Goal: Information Seeking & Learning: Check status

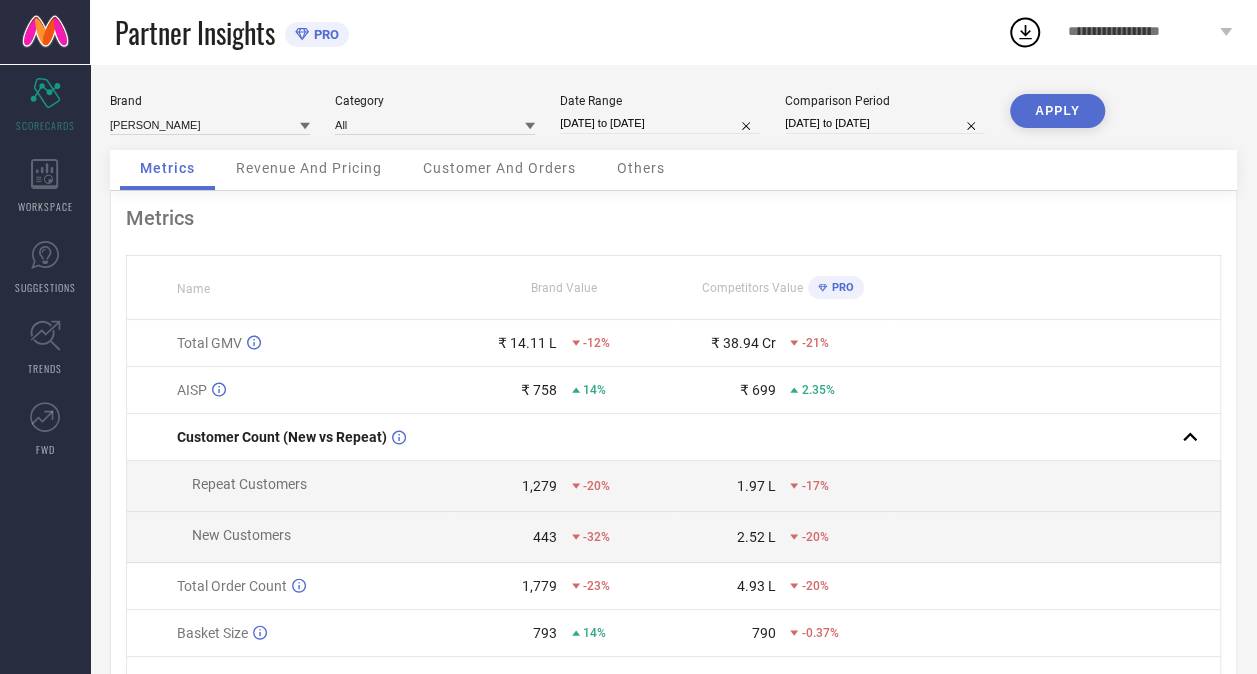
select select "7"
select select "2024"
select select "8"
select select "2024"
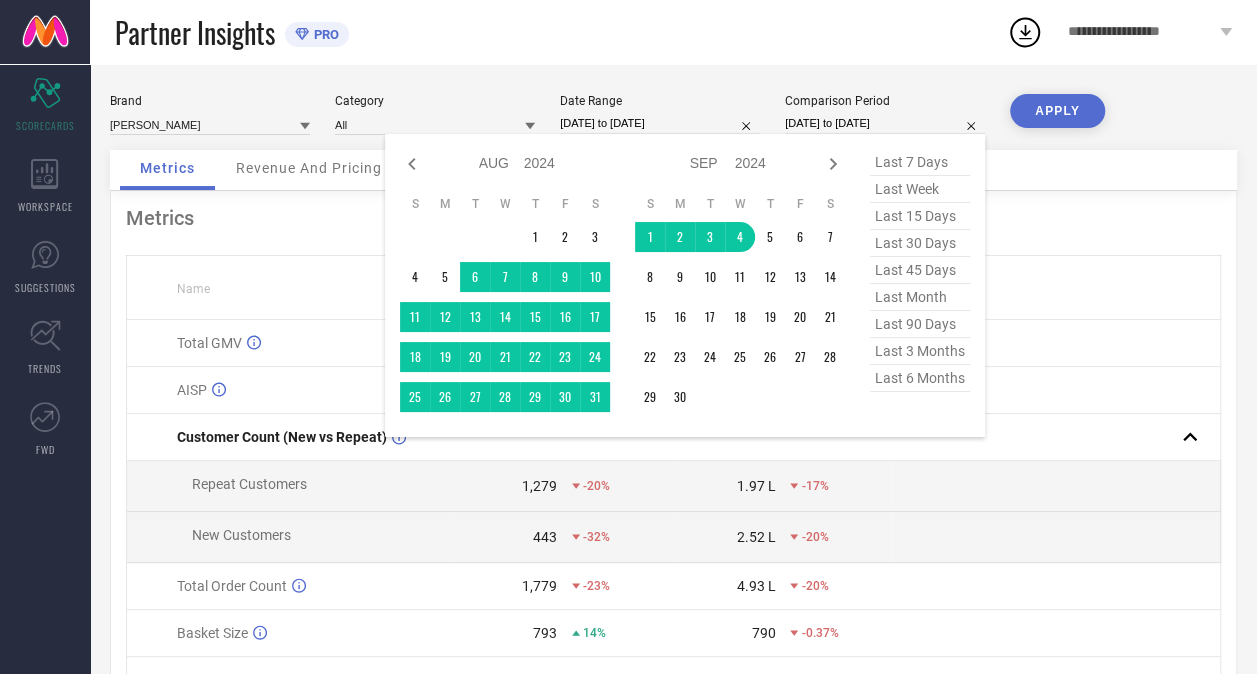
click at [842, 122] on input "[DATE] to [DATE]" at bounding box center [885, 123] width 200 height 21
click at [835, 157] on icon at bounding box center [833, 164] width 24 height 24
select select "8"
select select "2024"
select select "9"
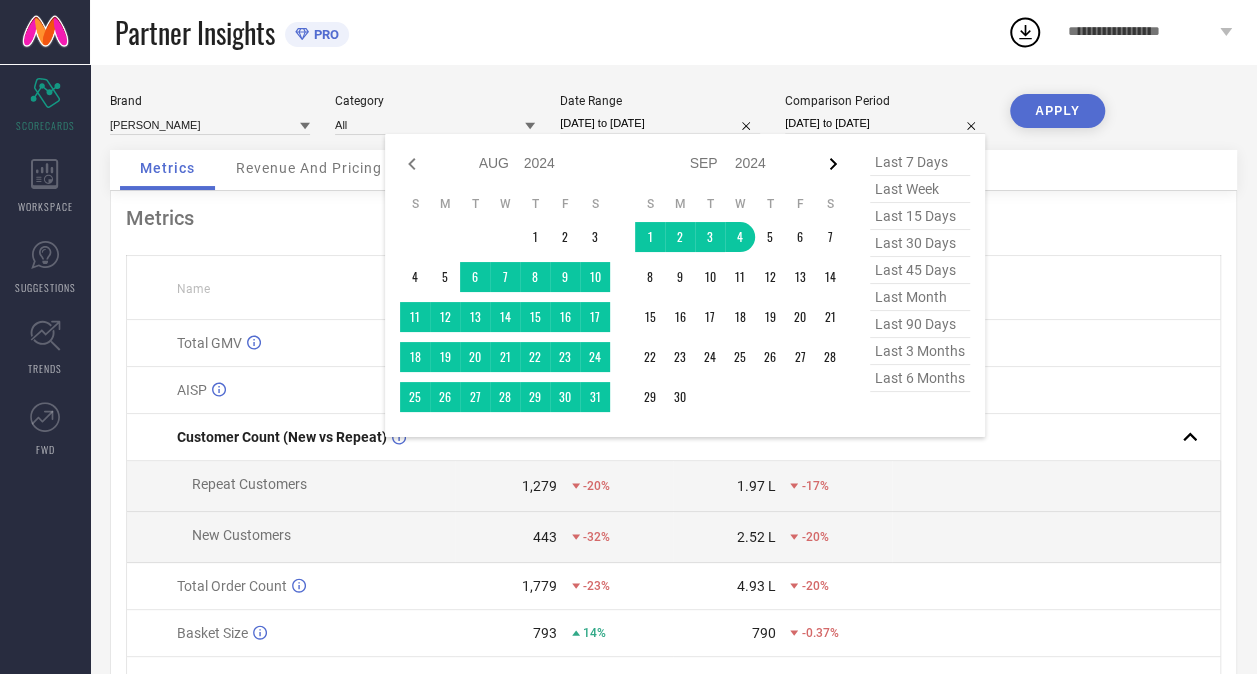
select select "2024"
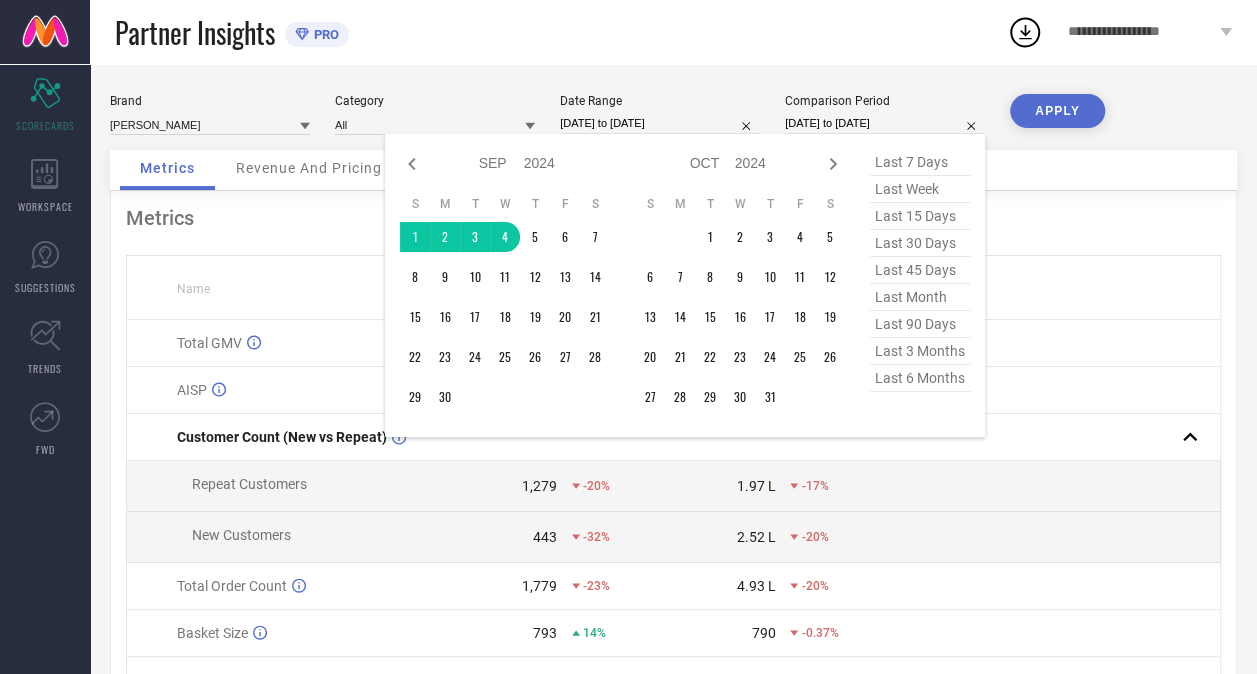
click at [835, 157] on icon at bounding box center [833, 164] width 24 height 24
select select "9"
select select "2024"
select select "10"
select select "2024"
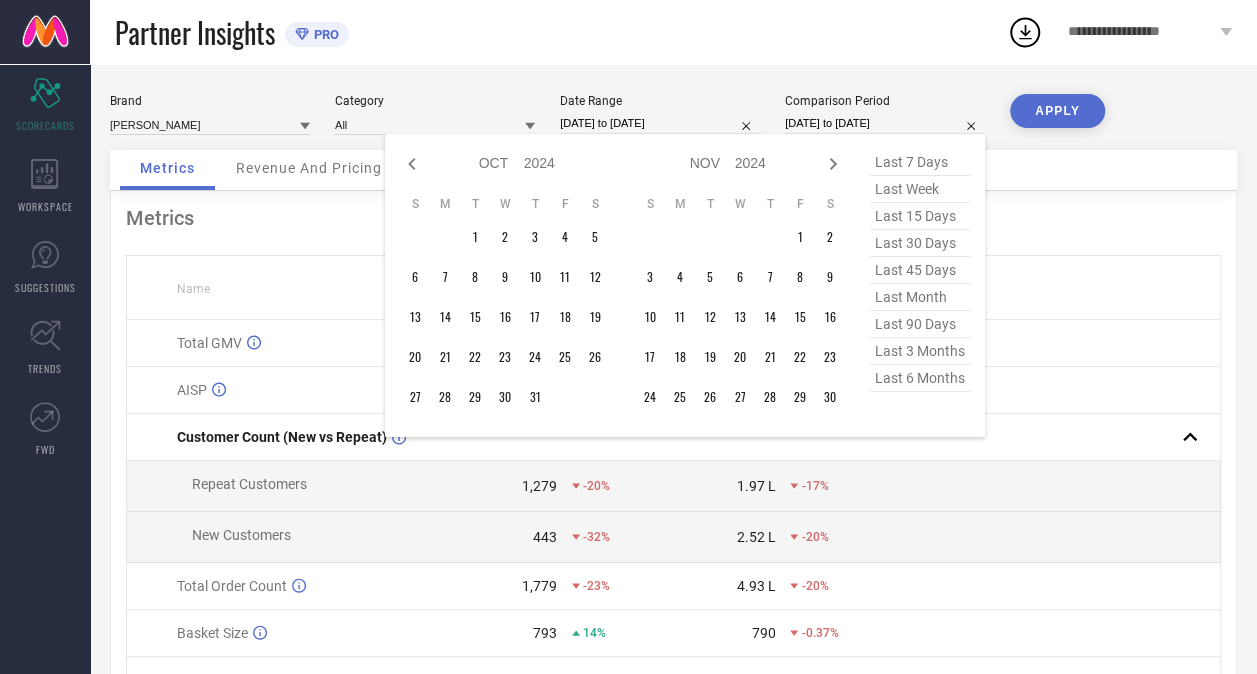
click at [835, 157] on icon at bounding box center [833, 164] width 24 height 24
select select "10"
select select "2024"
select select "11"
select select "2024"
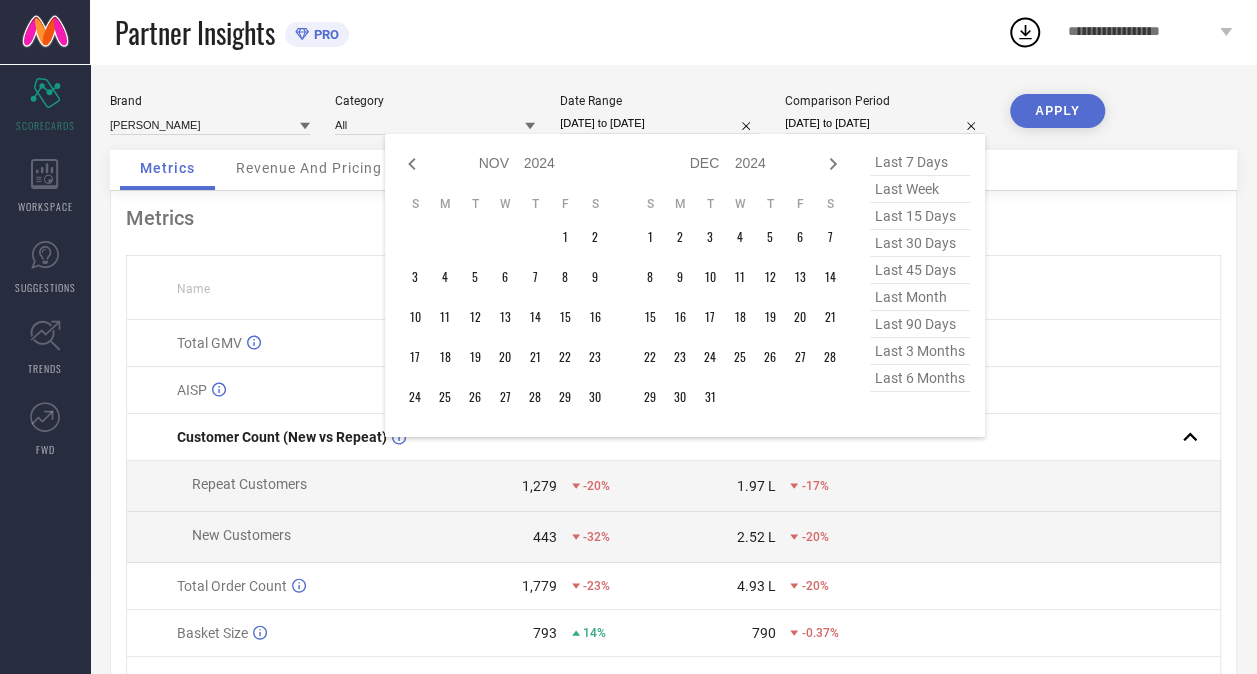
click at [835, 157] on icon at bounding box center [833, 164] width 24 height 24
select select "11"
select select "2024"
select select "2025"
click at [835, 157] on icon at bounding box center [833, 164] width 24 height 24
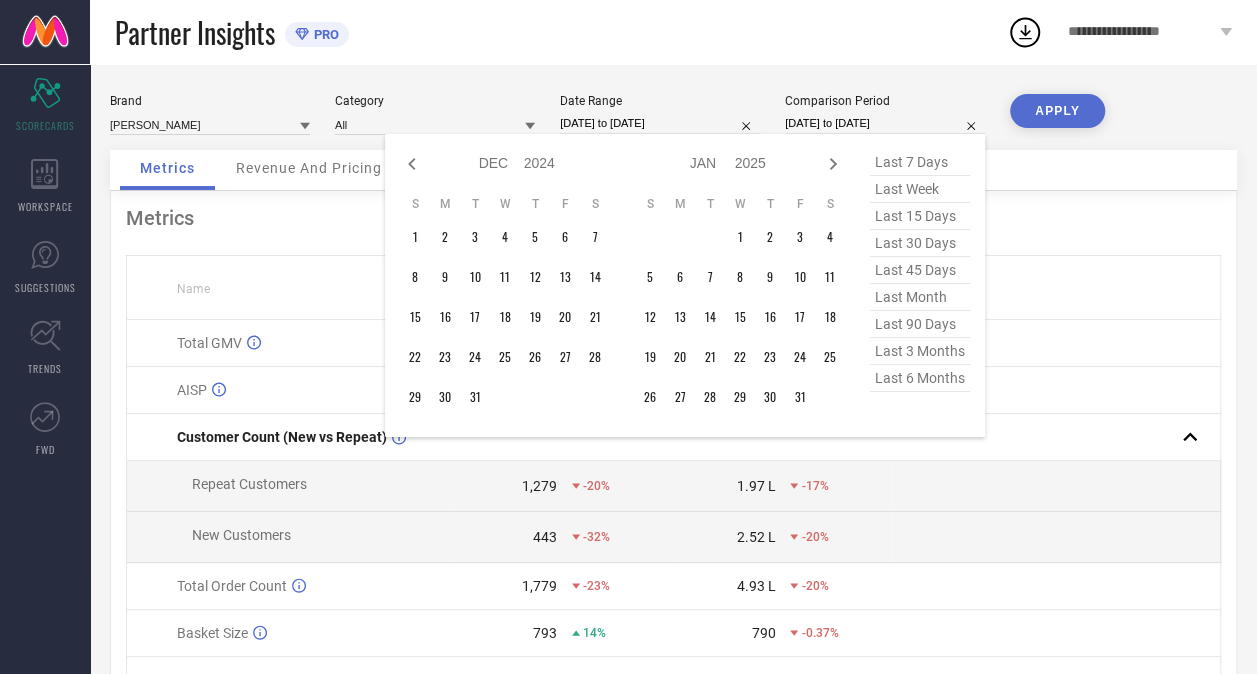
select select "2025"
select select "1"
select select "2025"
click at [835, 157] on icon at bounding box center [833, 164] width 24 height 24
select select "1"
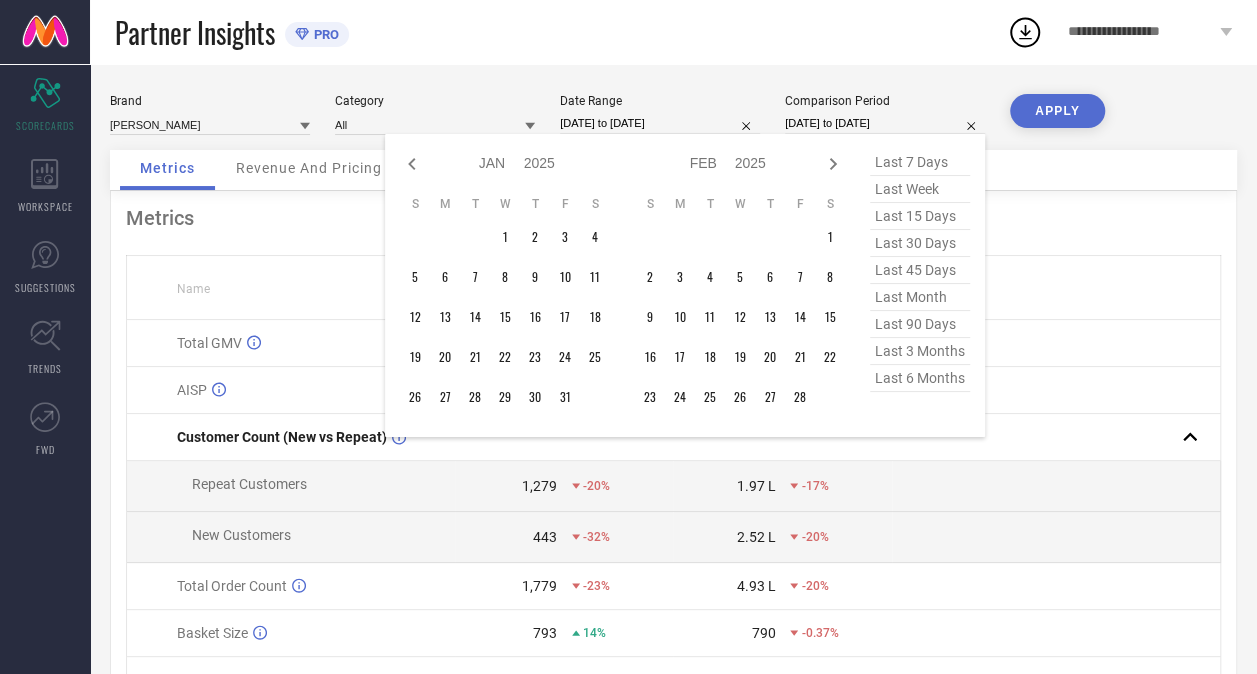
select select "2025"
select select "2"
select select "2025"
click at [835, 157] on icon at bounding box center [833, 164] width 24 height 24
select select "2"
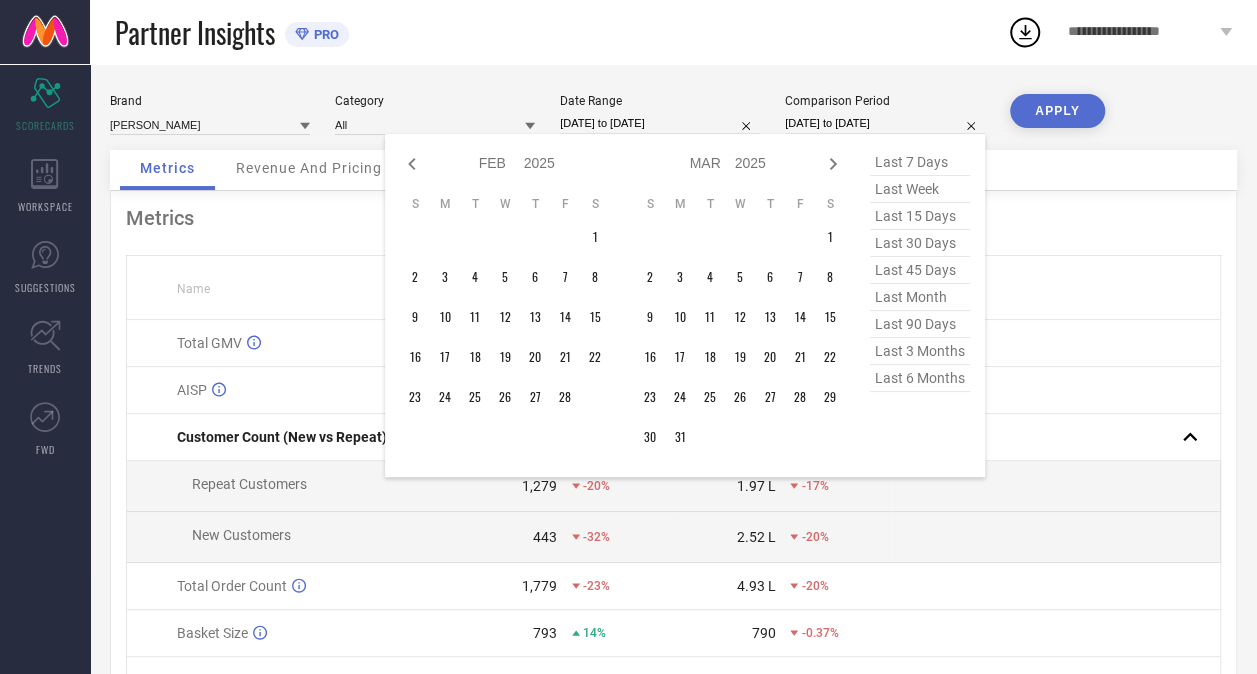
select select "2025"
select select "3"
select select "2025"
click at [835, 157] on icon at bounding box center [833, 164] width 24 height 24
select select "3"
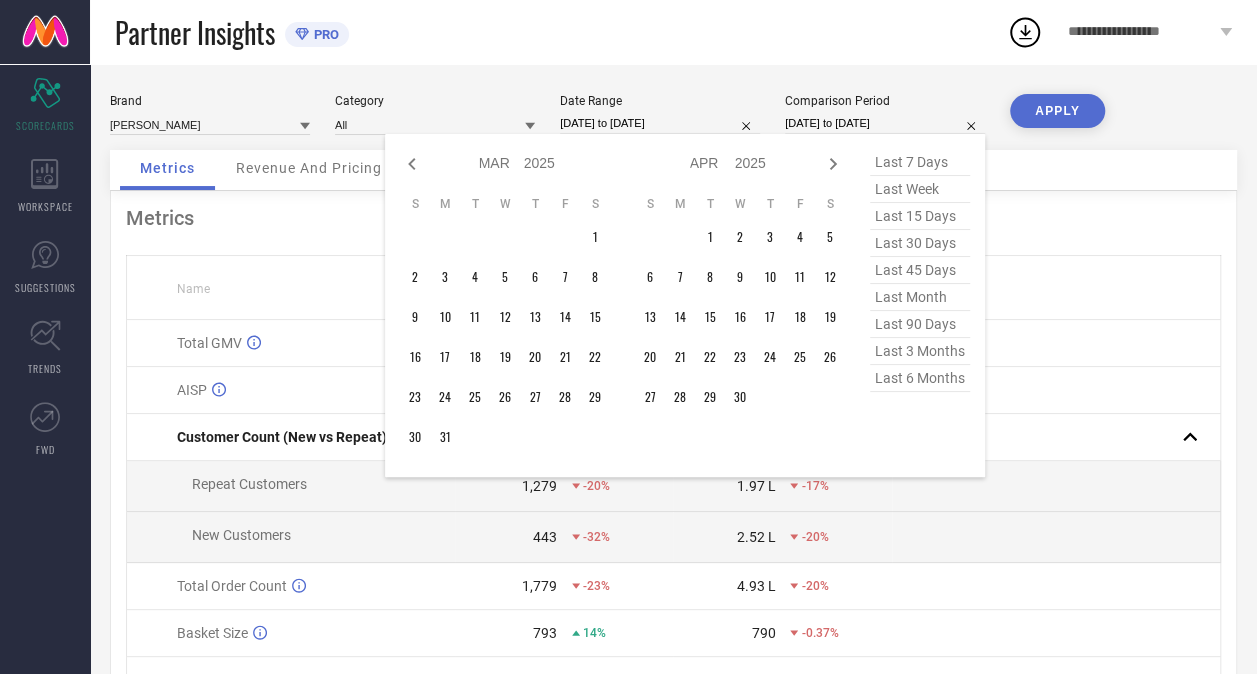
select select "2025"
select select "4"
select select "2025"
click at [835, 157] on icon at bounding box center [833, 164] width 24 height 24
select select "4"
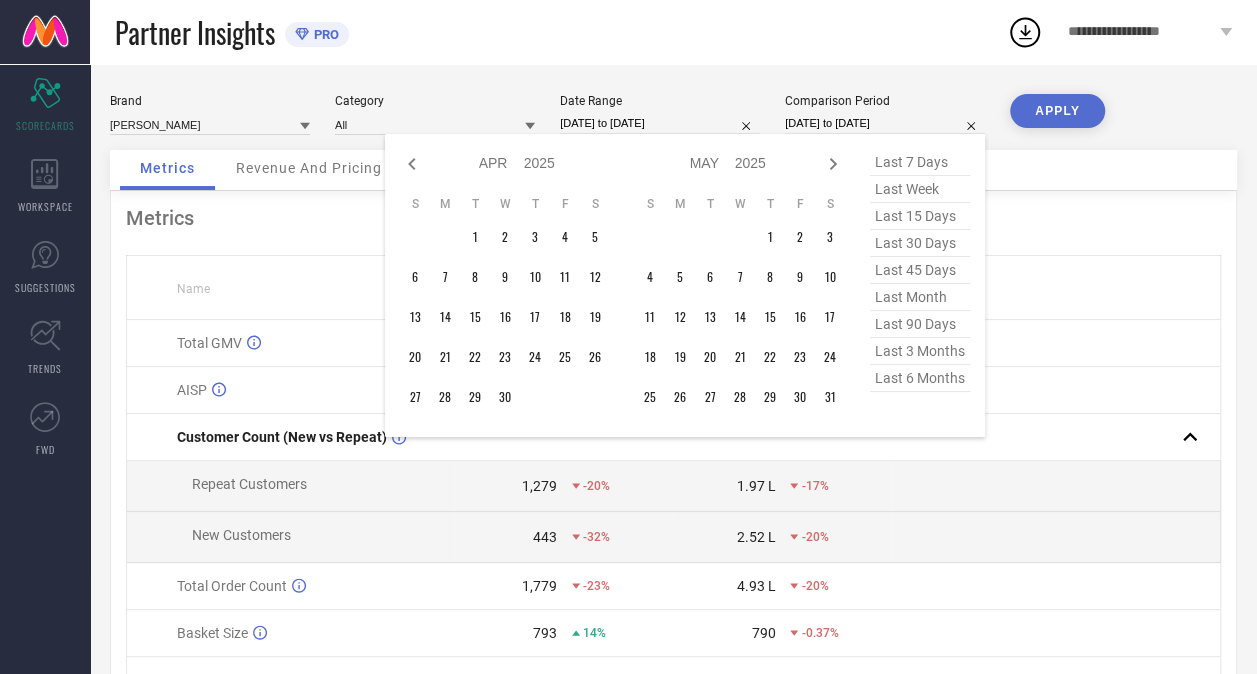
select select "2025"
select select "5"
select select "2025"
click at [836, 161] on icon at bounding box center [833, 164] width 24 height 24
select select "5"
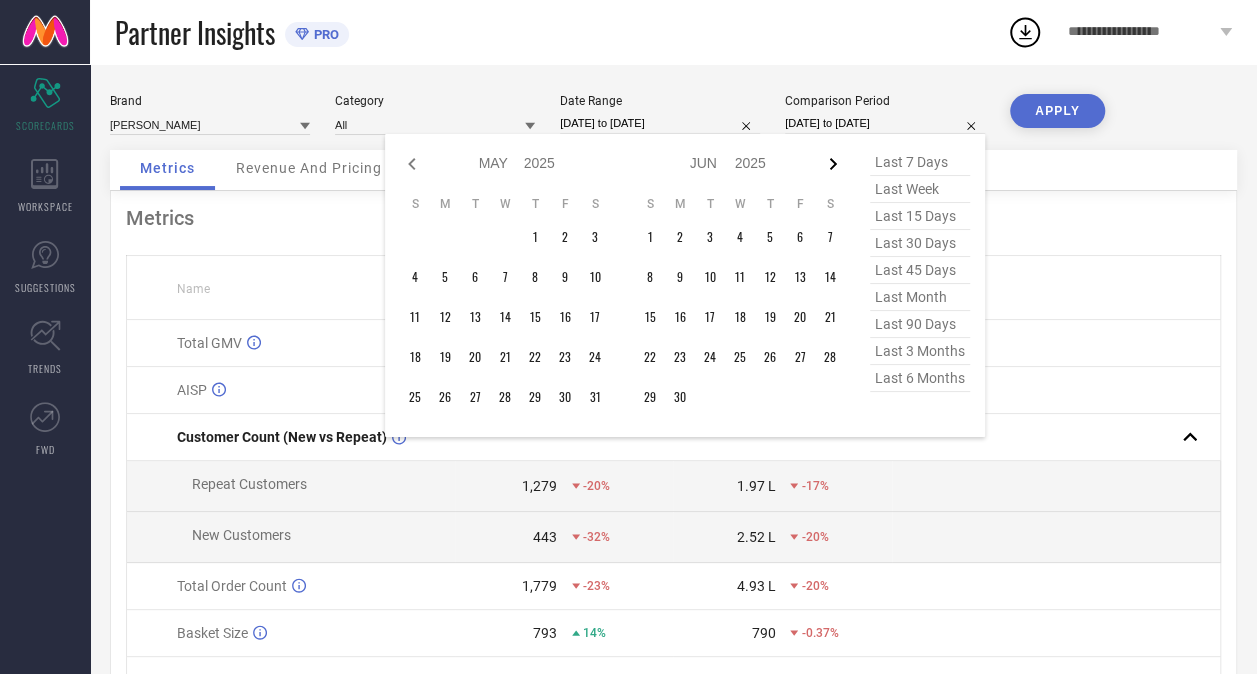
select select "2025"
select select "6"
select select "2025"
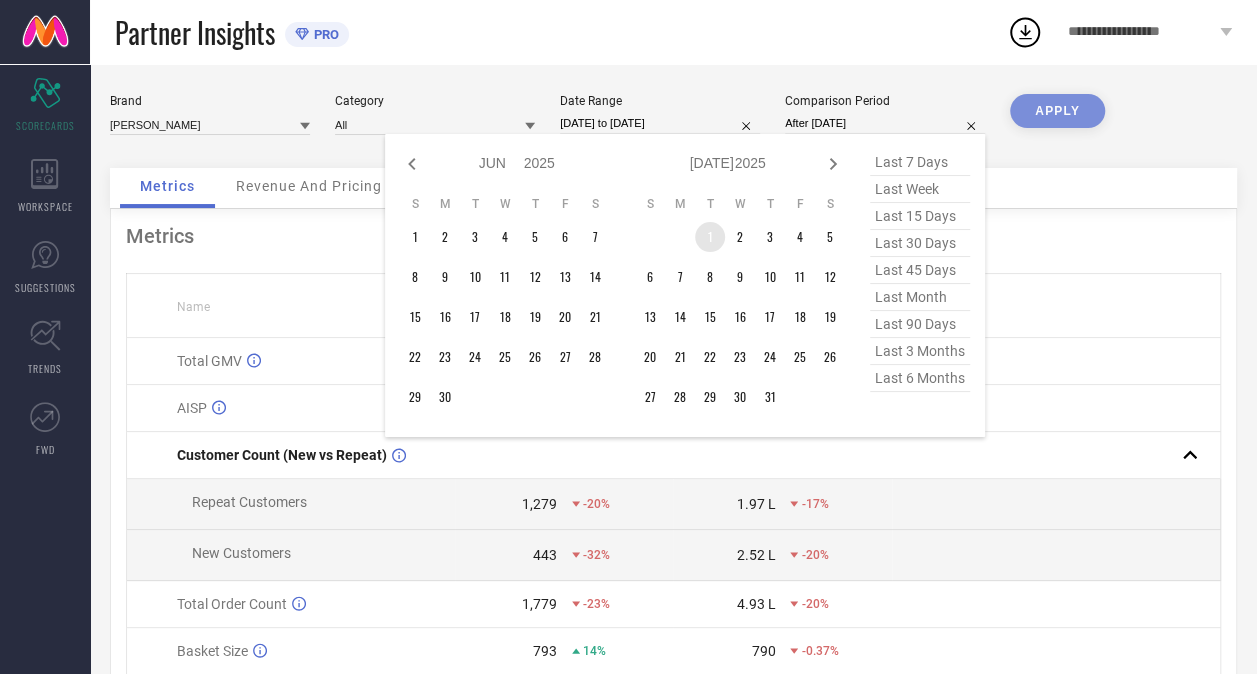
click at [712, 240] on td "1" at bounding box center [710, 237] width 30 height 30
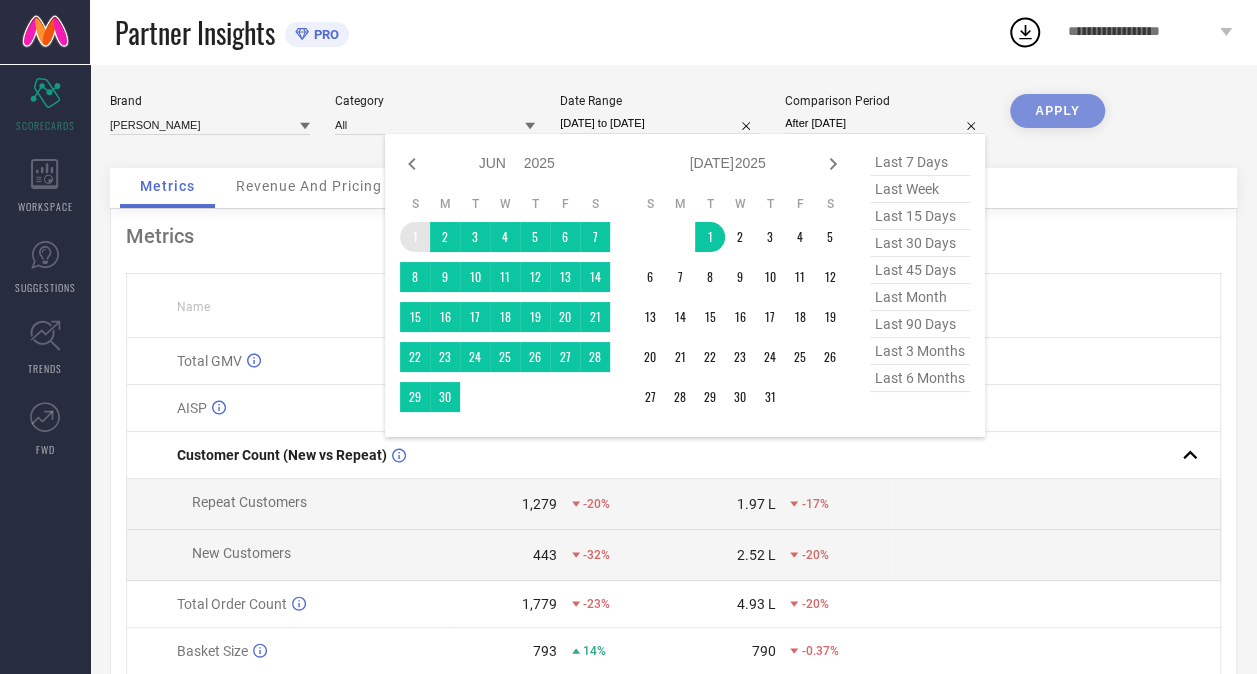
type input "[DATE] to [DATE]"
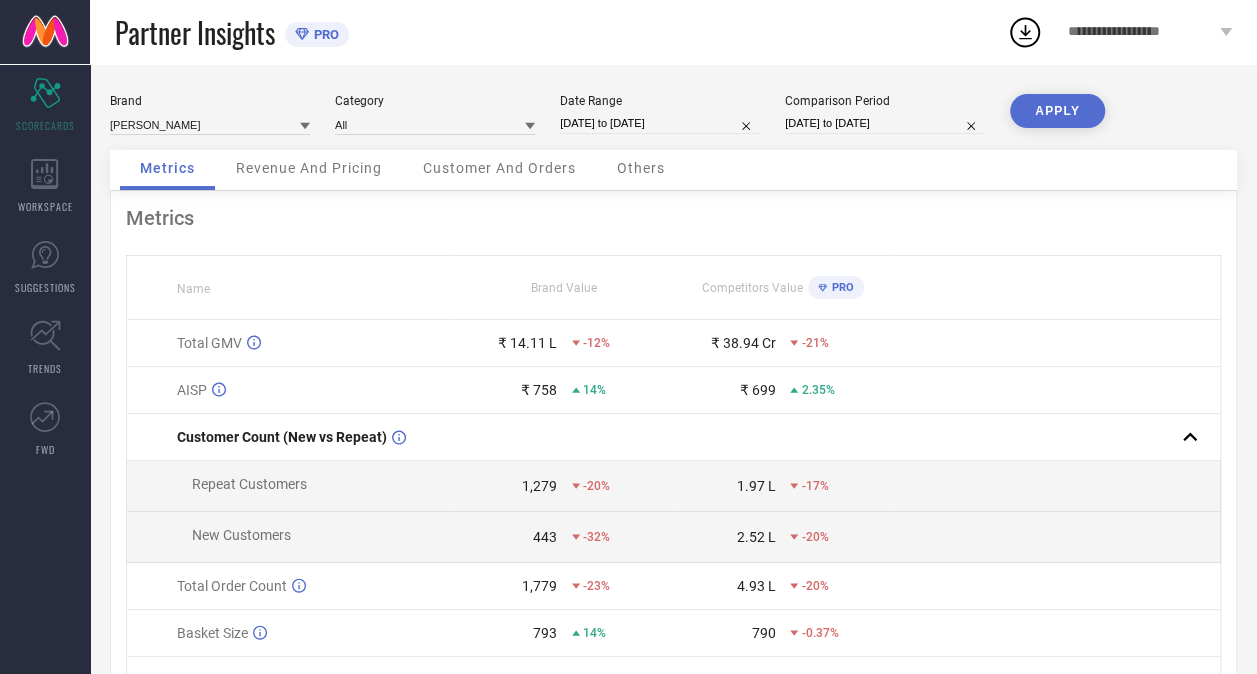
select select "5"
select select "2025"
select select "6"
select select "2025"
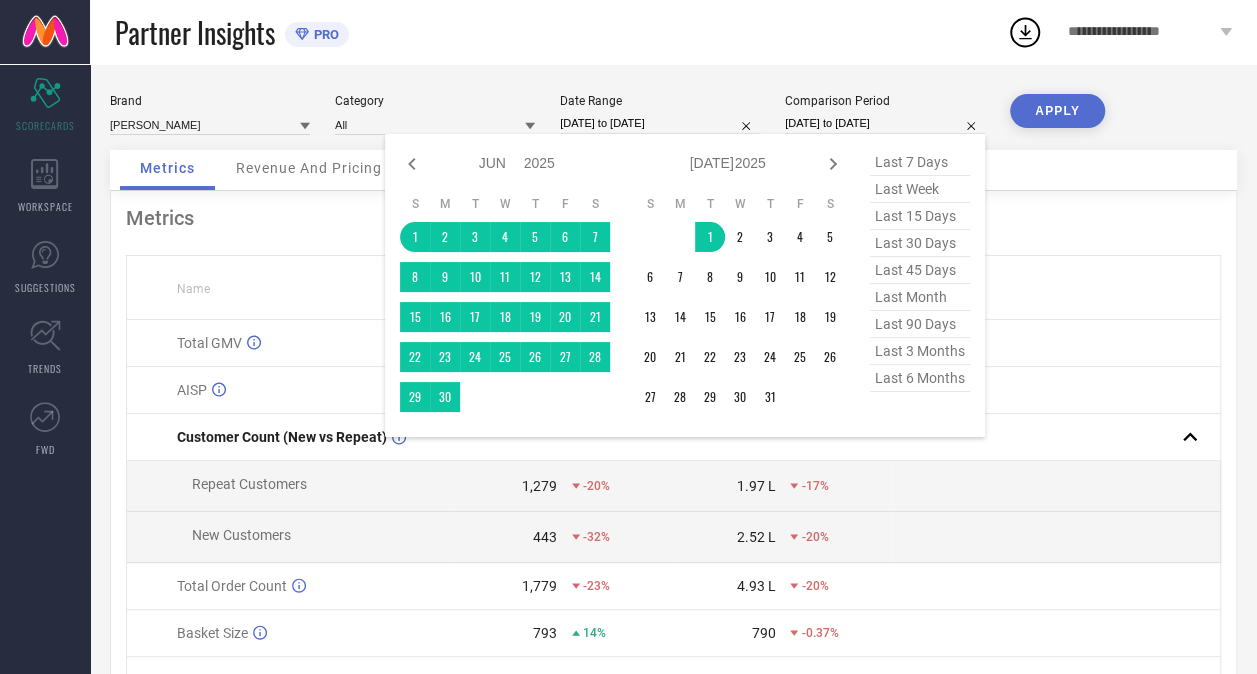
click at [888, 115] on input "[DATE] to [DATE]" at bounding box center [885, 123] width 200 height 21
click at [875, 124] on input "[DATE] to [DATE]" at bounding box center [885, 123] width 200 height 21
click at [886, 122] on input "[DATE] to [DATE]" at bounding box center [885, 123] width 200 height 21
click at [835, 164] on icon at bounding box center [833, 164] width 7 height 12
select select "6"
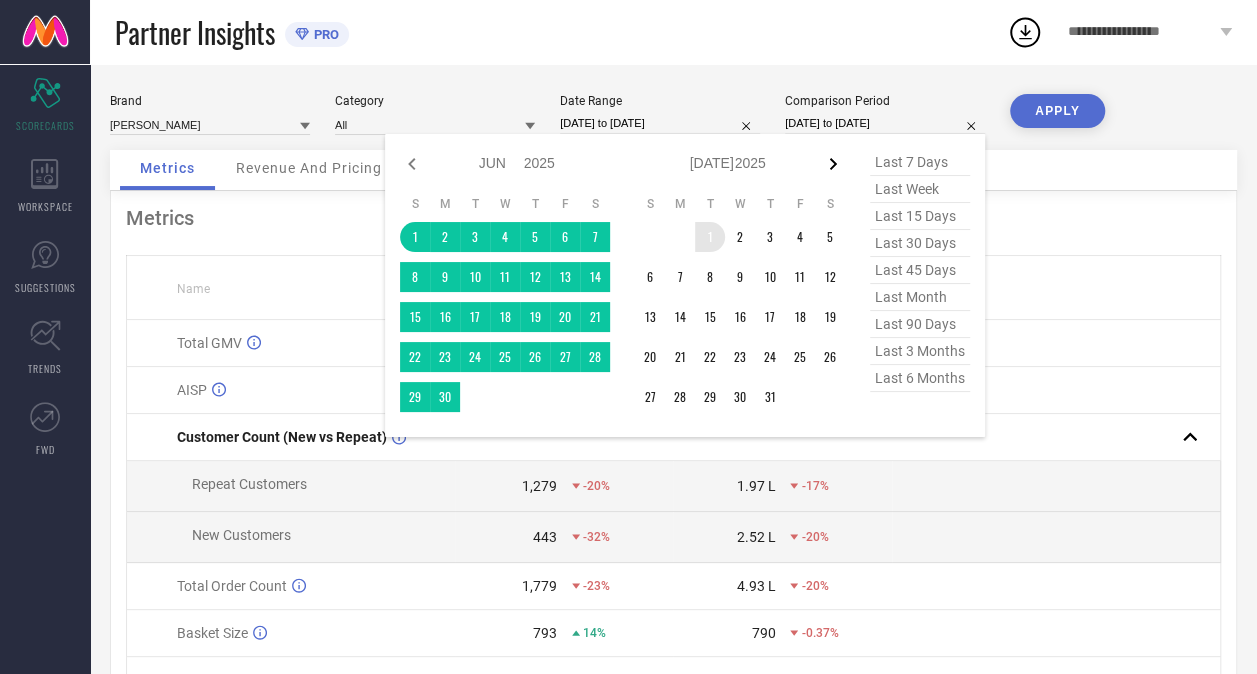
select select "2025"
select select "7"
select select "2025"
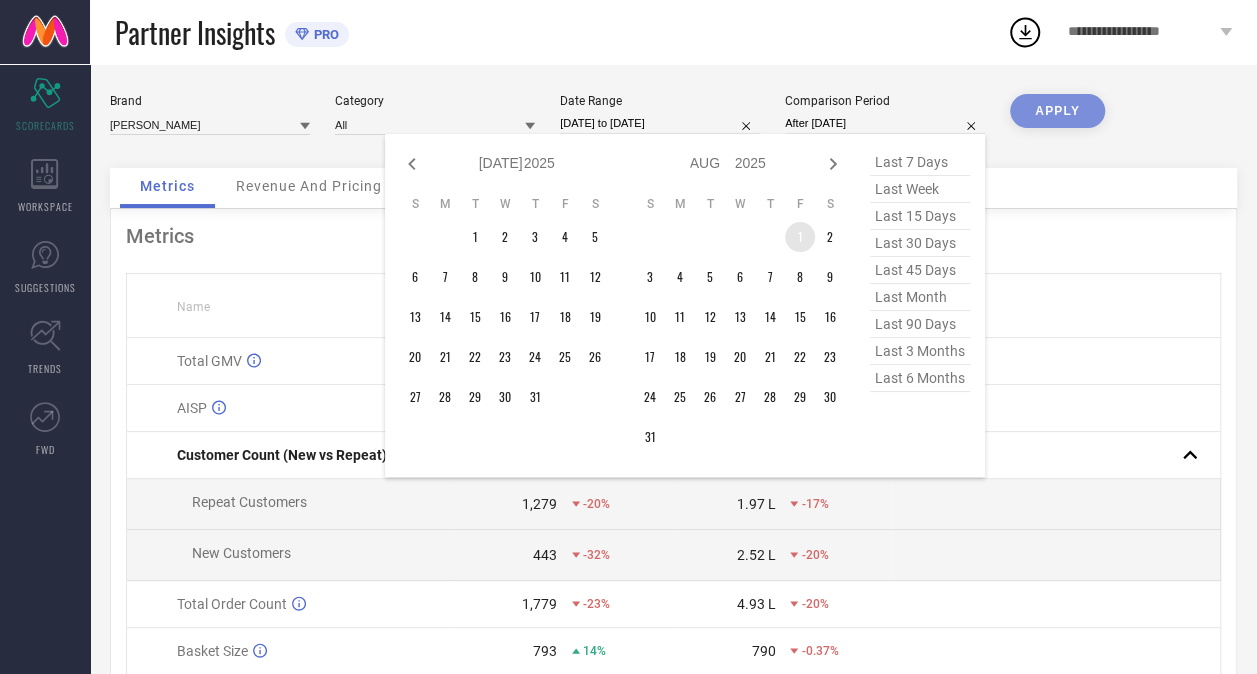
click at [800, 239] on td "1" at bounding box center [800, 237] width 30 height 30
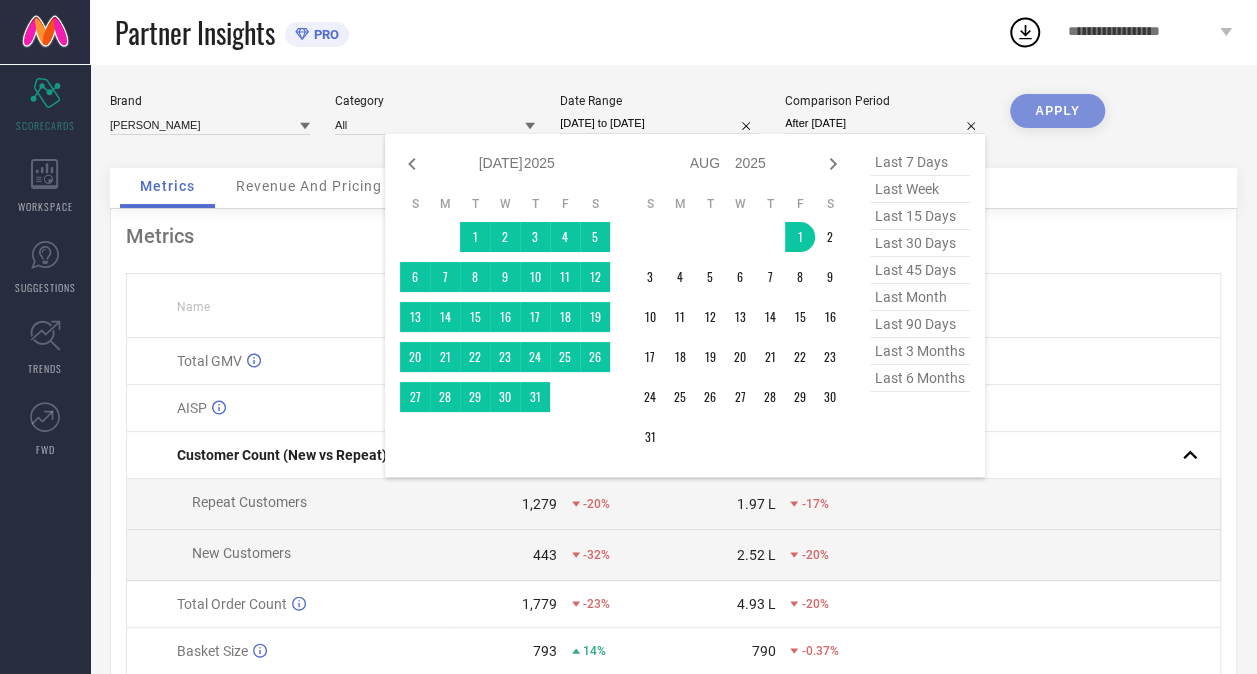
click at [921, 298] on span "last month" at bounding box center [920, 297] width 100 height 27
type input "[DATE] to [DATE]"
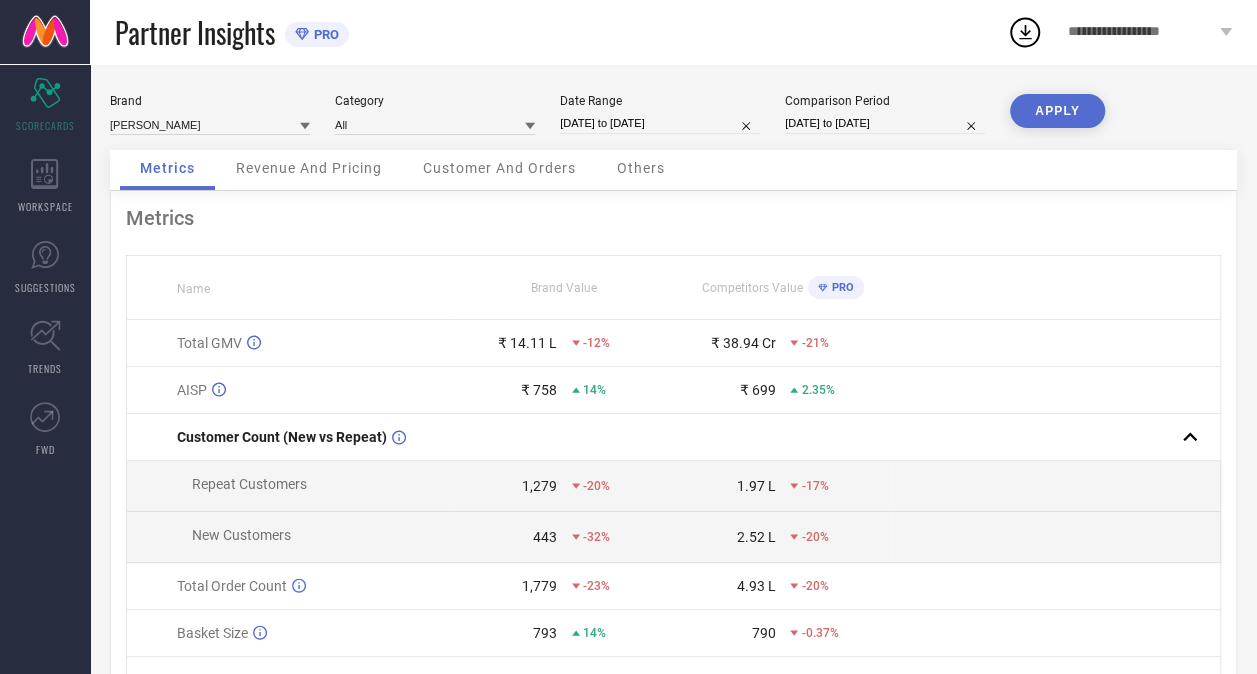
click at [1063, 118] on button "APPLY" at bounding box center [1057, 111] width 95 height 34
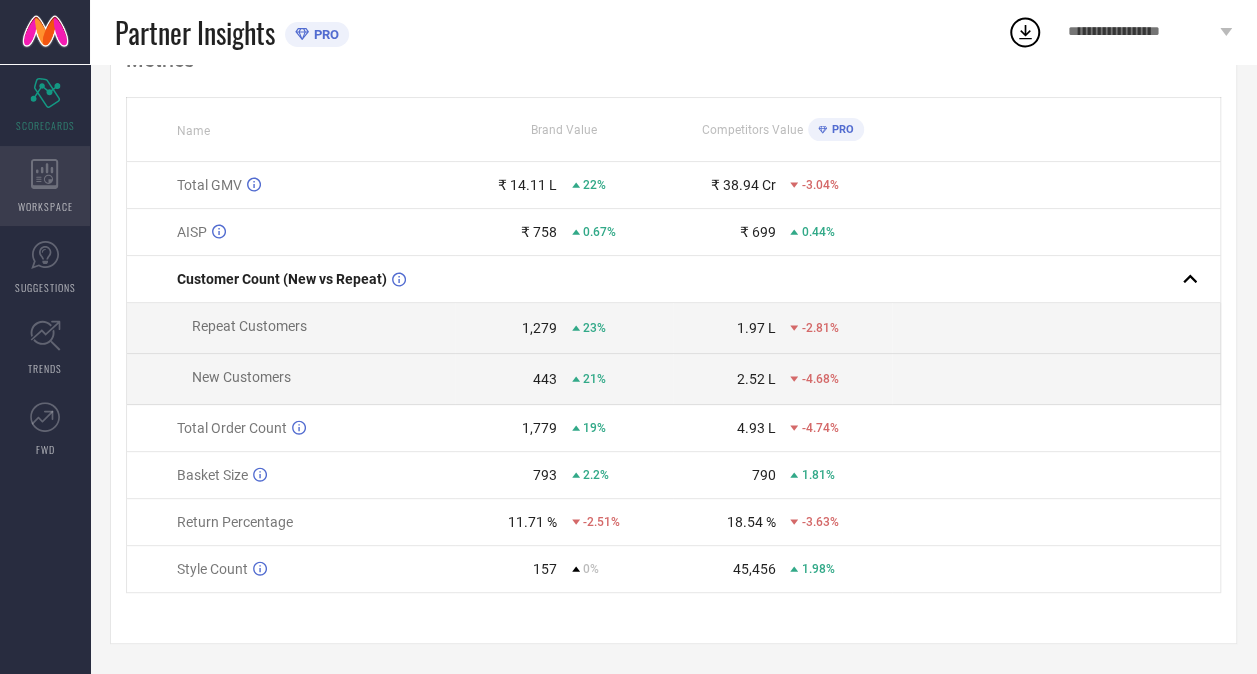
click at [51, 179] on icon at bounding box center [44, 174] width 27 height 30
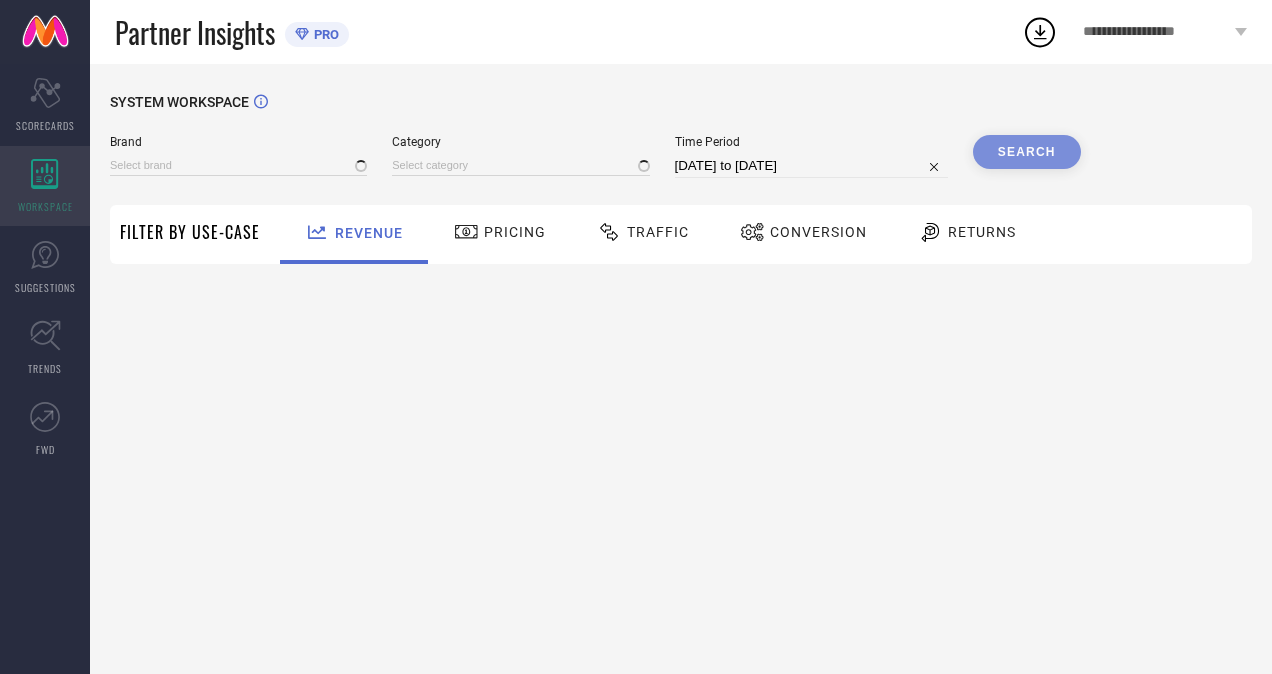
type input "[PERSON_NAME]"
type input "All"
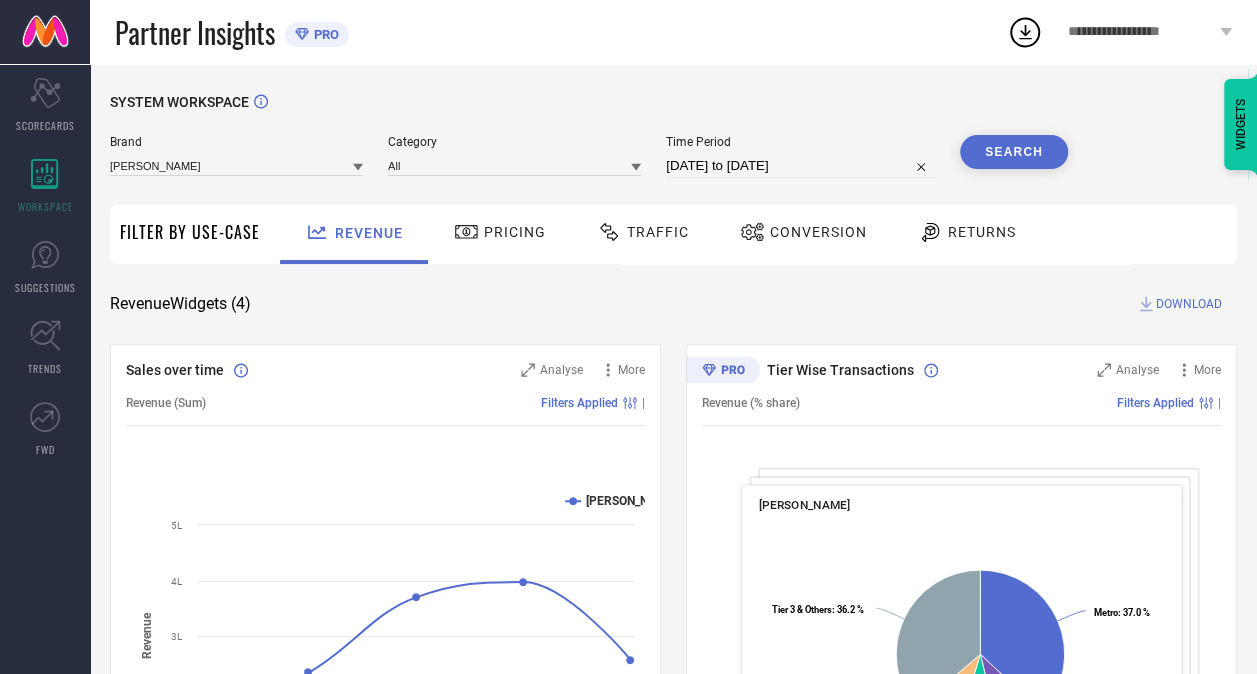
click at [640, 171] on icon at bounding box center [636, 167] width 10 height 10
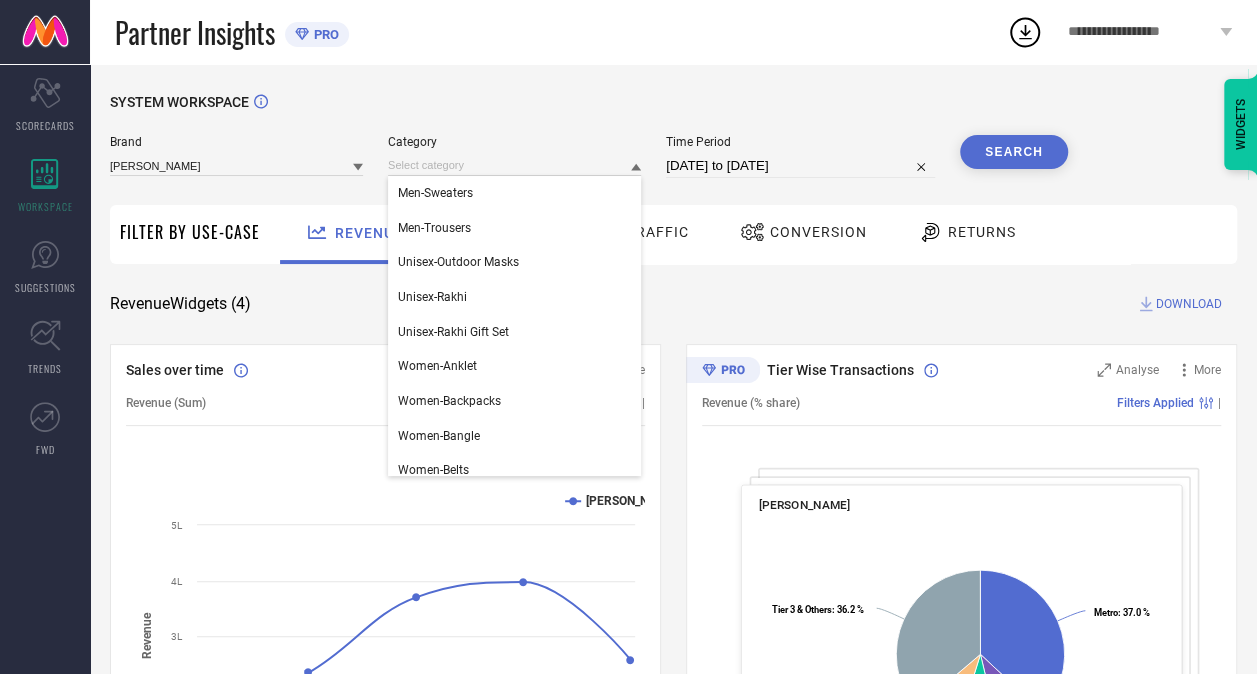
scroll to position [560, 0]
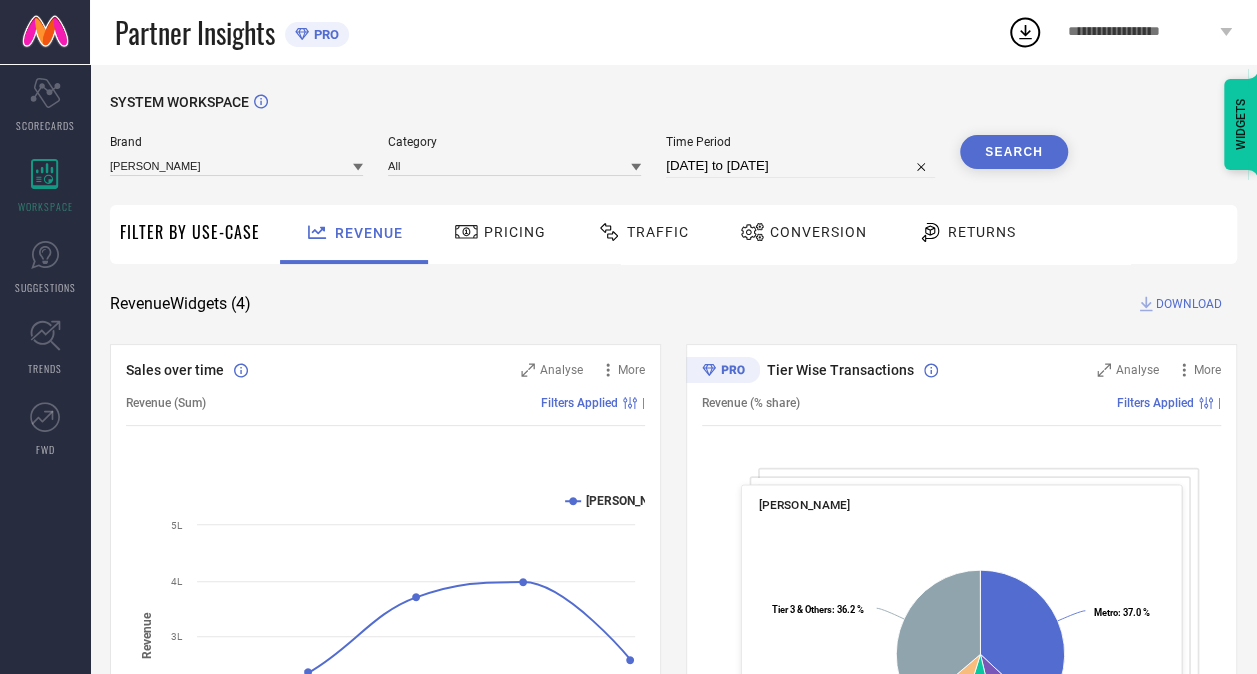
click at [1024, 161] on button "Search" at bounding box center [1014, 152] width 108 height 34
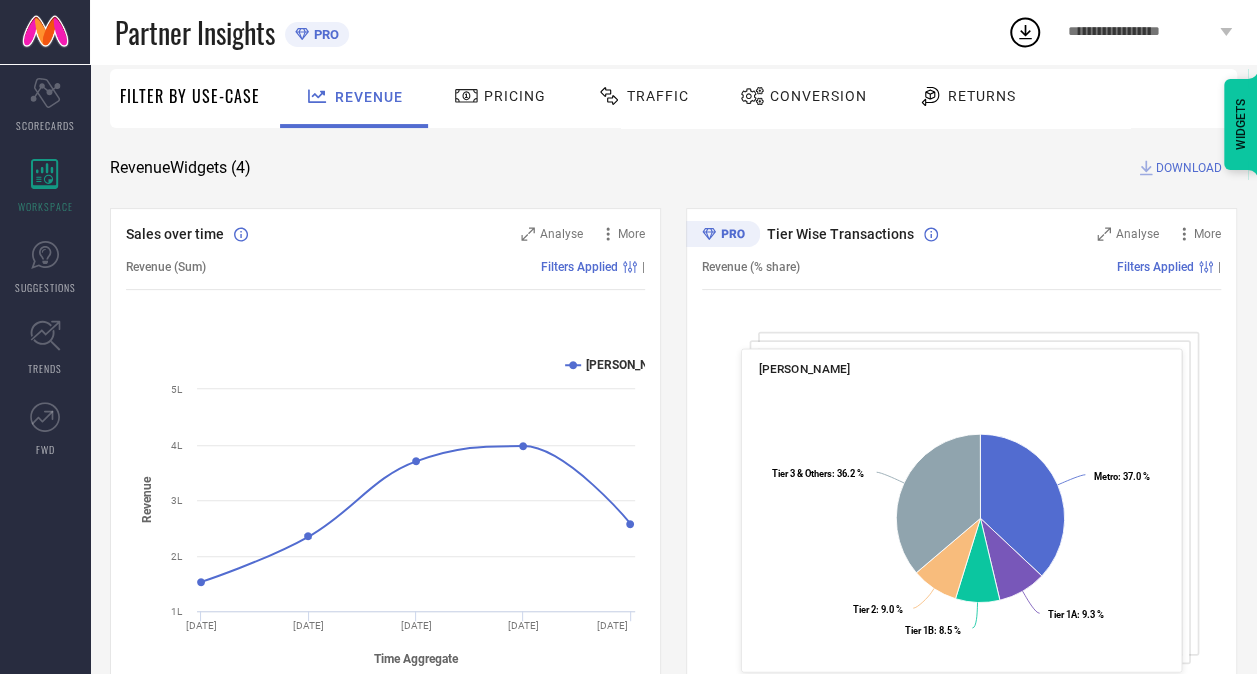
scroll to position [0, 0]
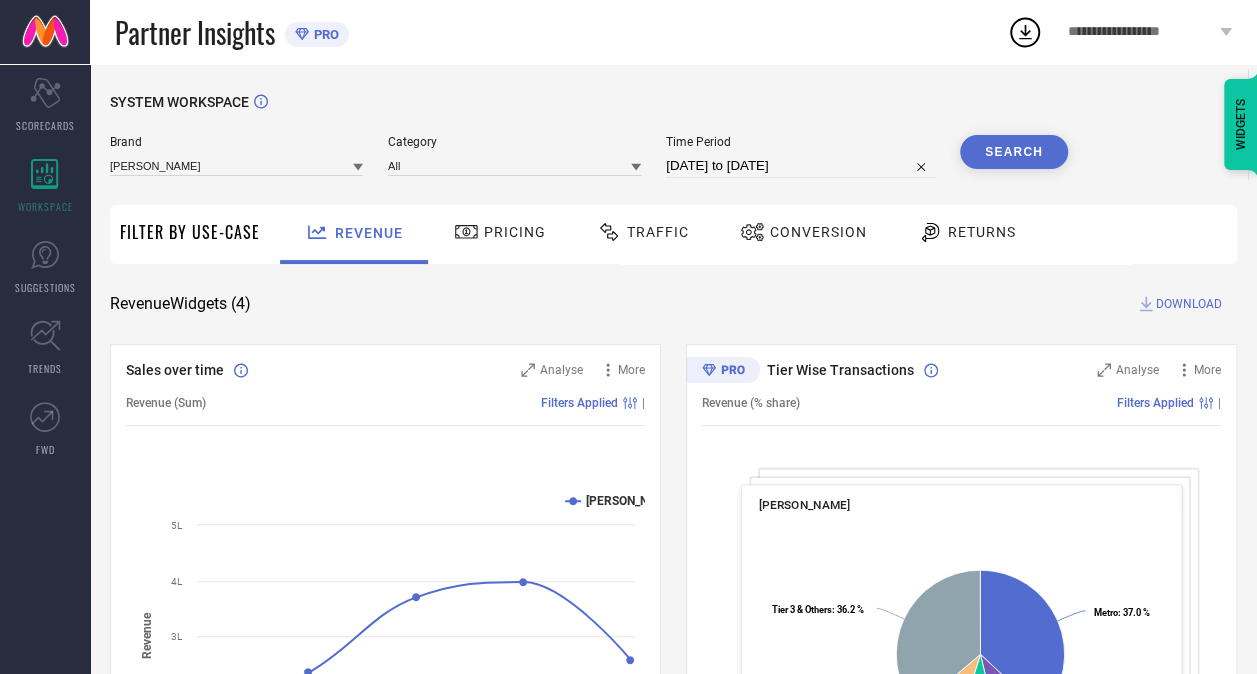
click at [494, 232] on span "Pricing" at bounding box center [515, 232] width 62 height 16
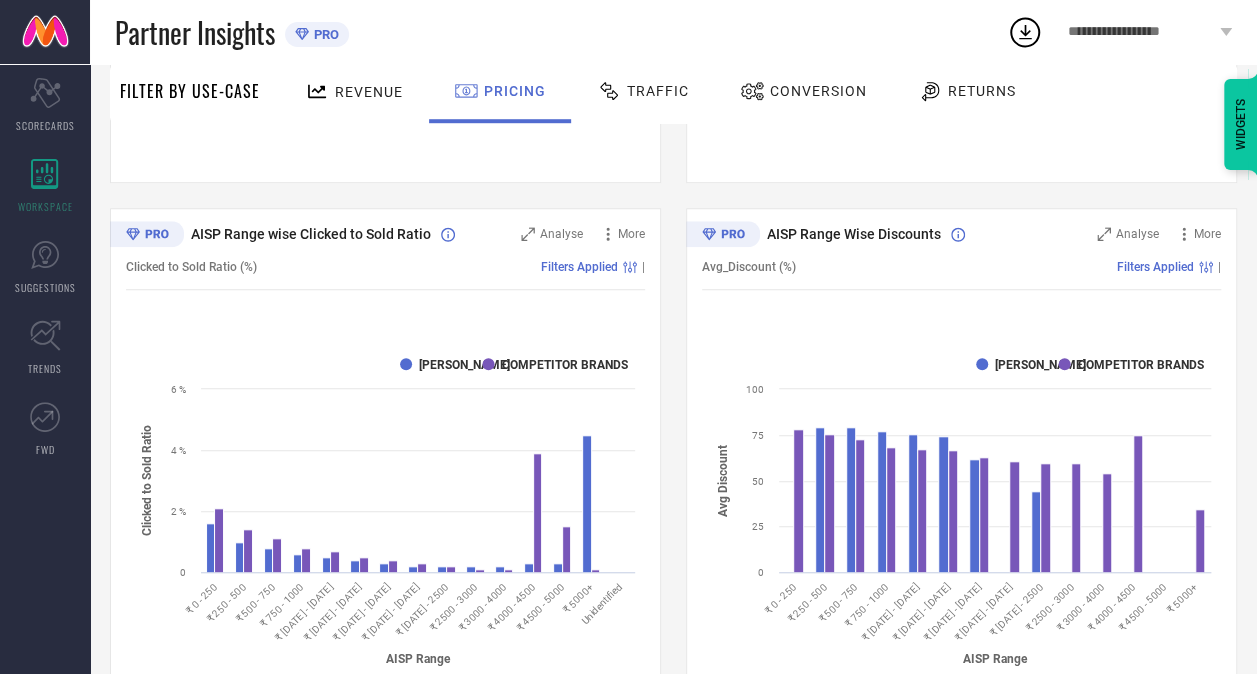
scroll to position [72, 0]
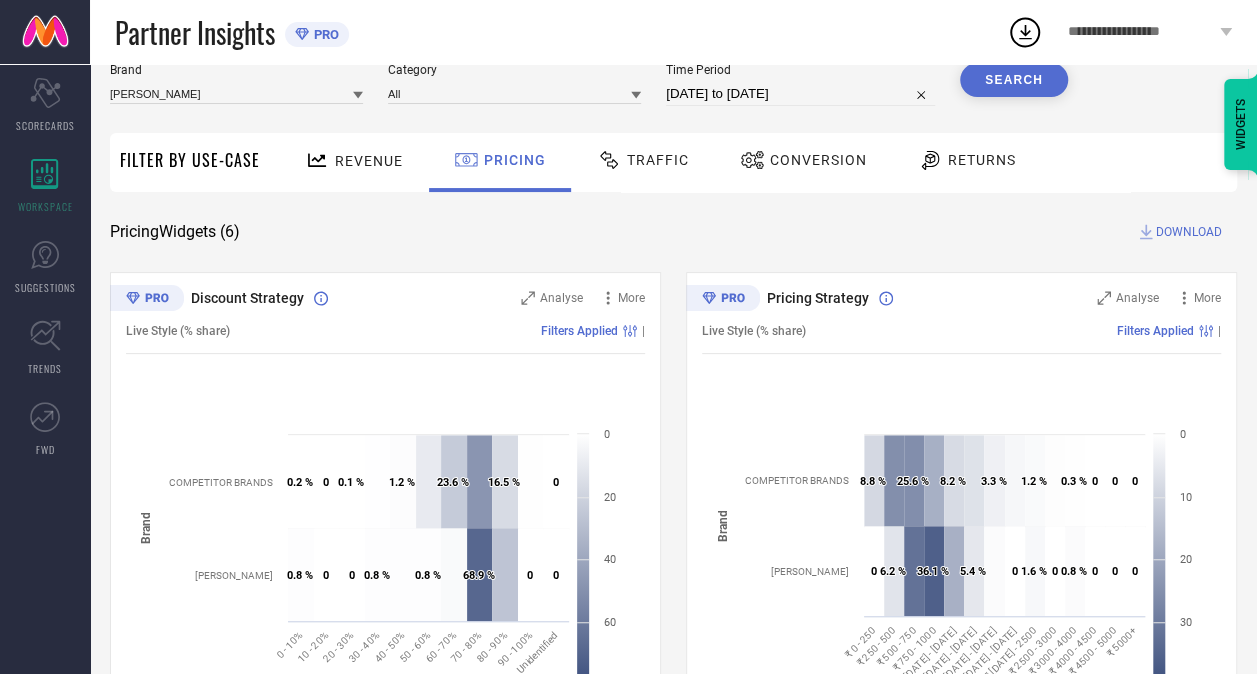
click at [636, 168] on span "Traffic" at bounding box center [658, 160] width 62 height 16
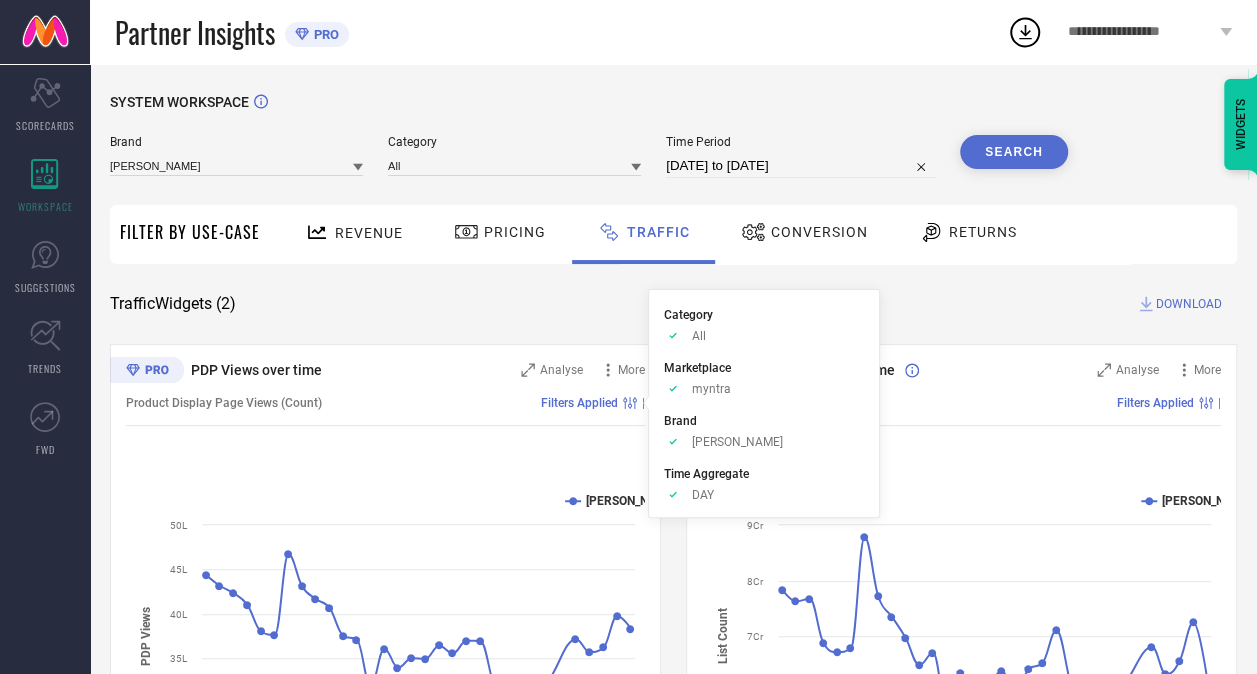
click at [698, 326] on li "Category Approve /Deselected All" at bounding box center [764, 324] width 200 height 38
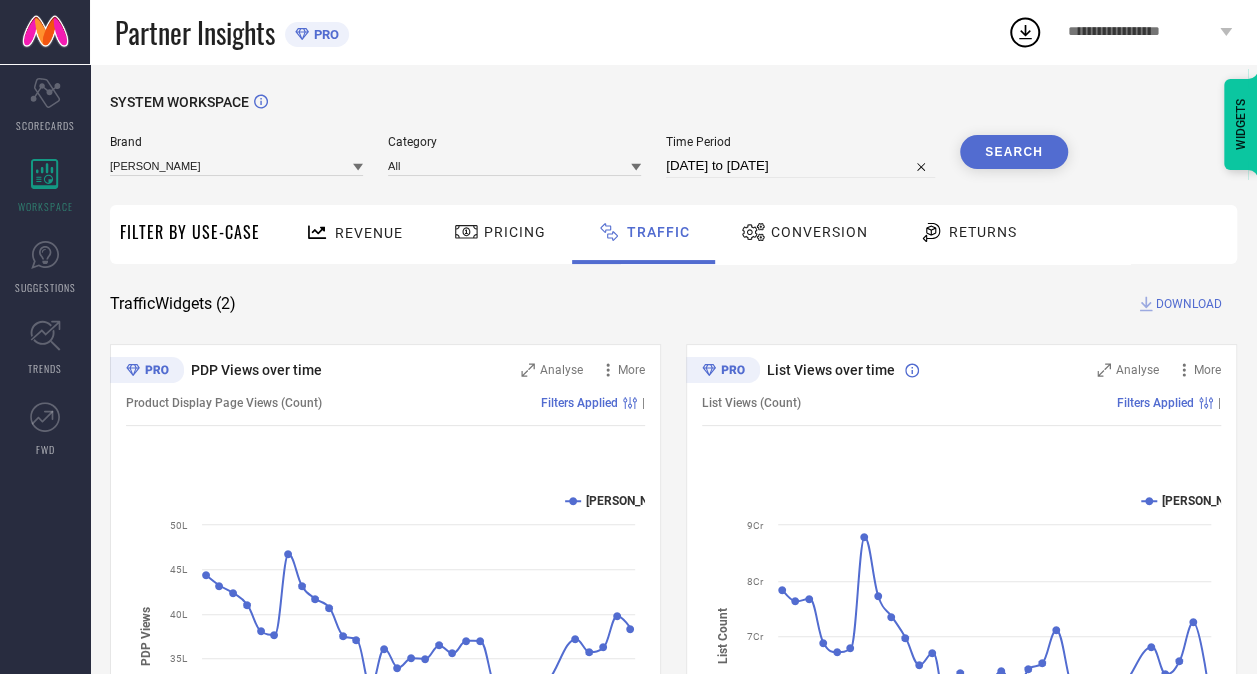
click at [799, 230] on span "Conversion" at bounding box center [819, 232] width 97 height 16
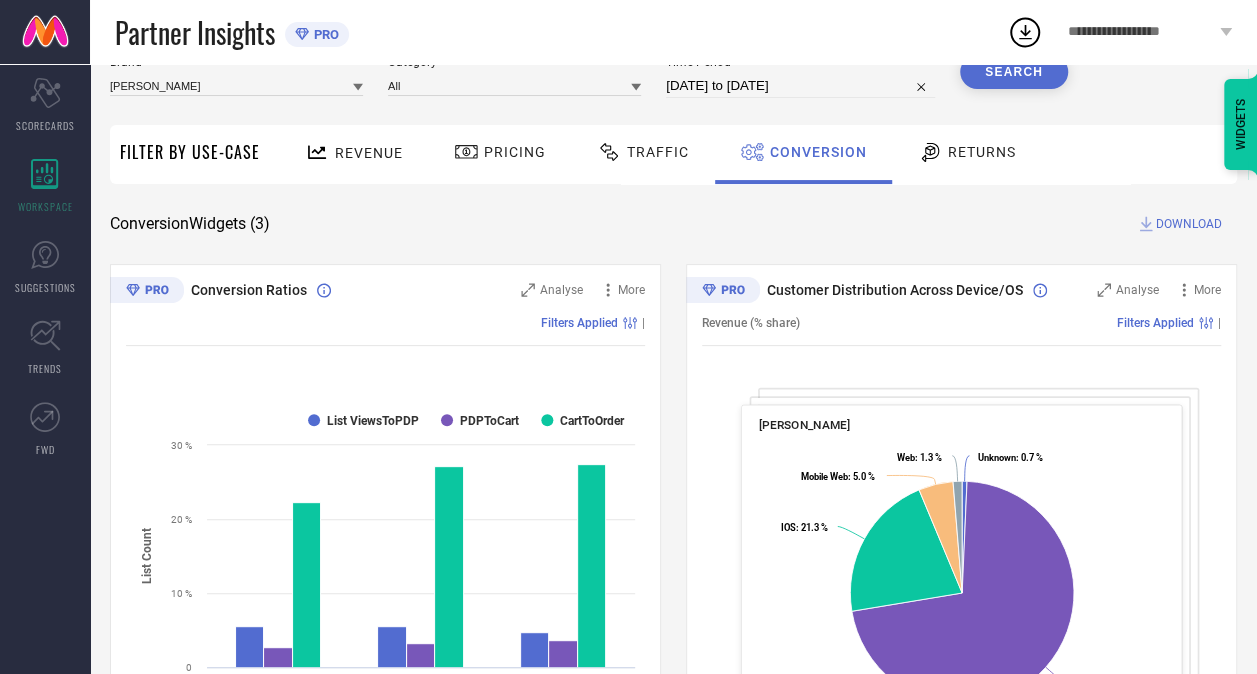
scroll to position [120, 0]
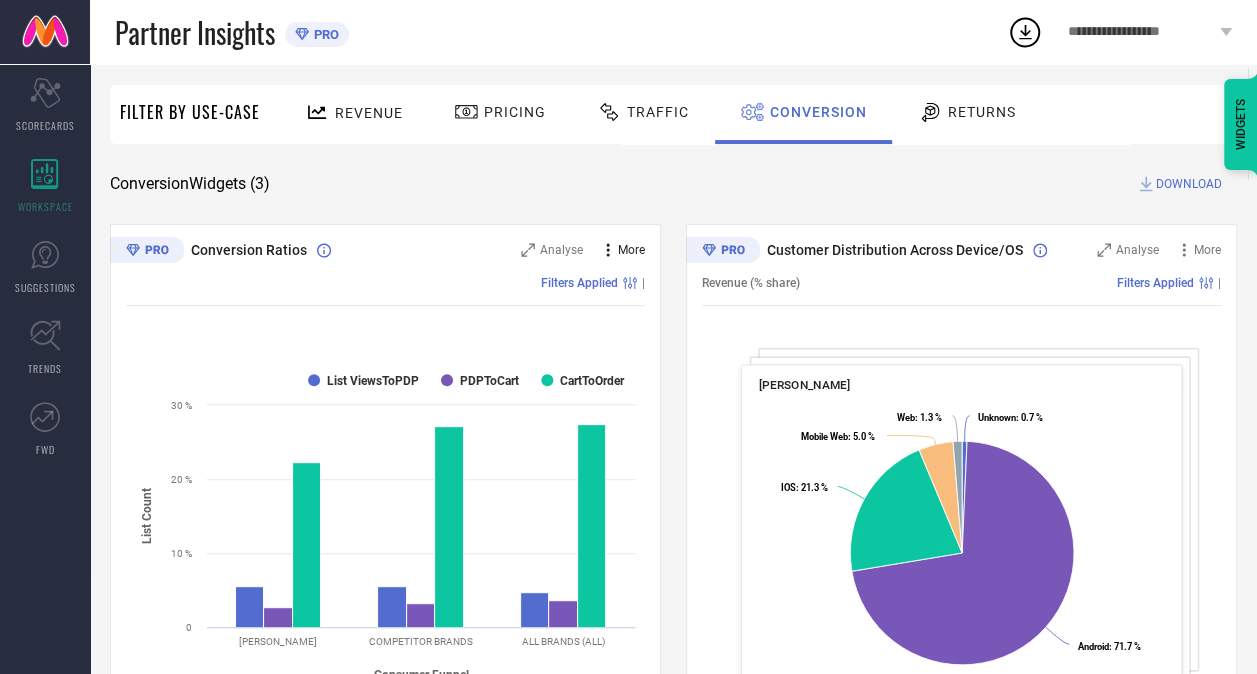
click at [618, 247] on span "More" at bounding box center [631, 250] width 27 height 14
click at [916, 330] on div "Customer Distribution Across Device/OS Analyse More Revenue (% share) Filters A…" at bounding box center [961, 474] width 551 height 500
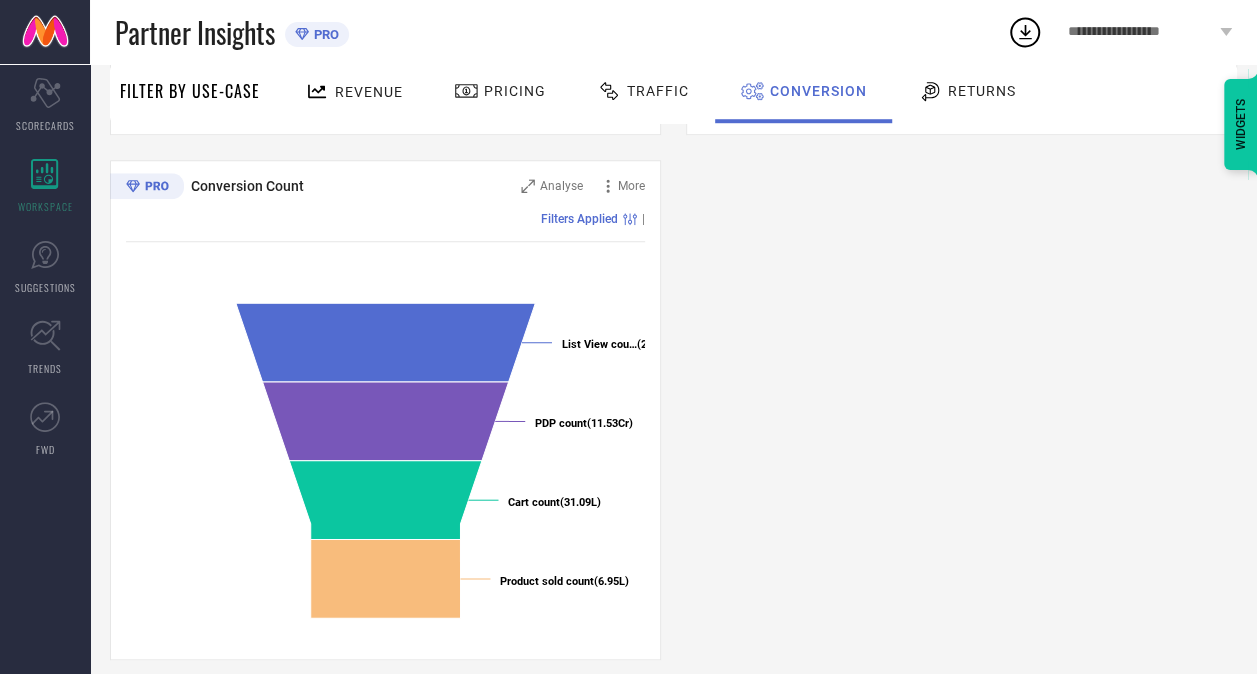
scroll to position [726, 0]
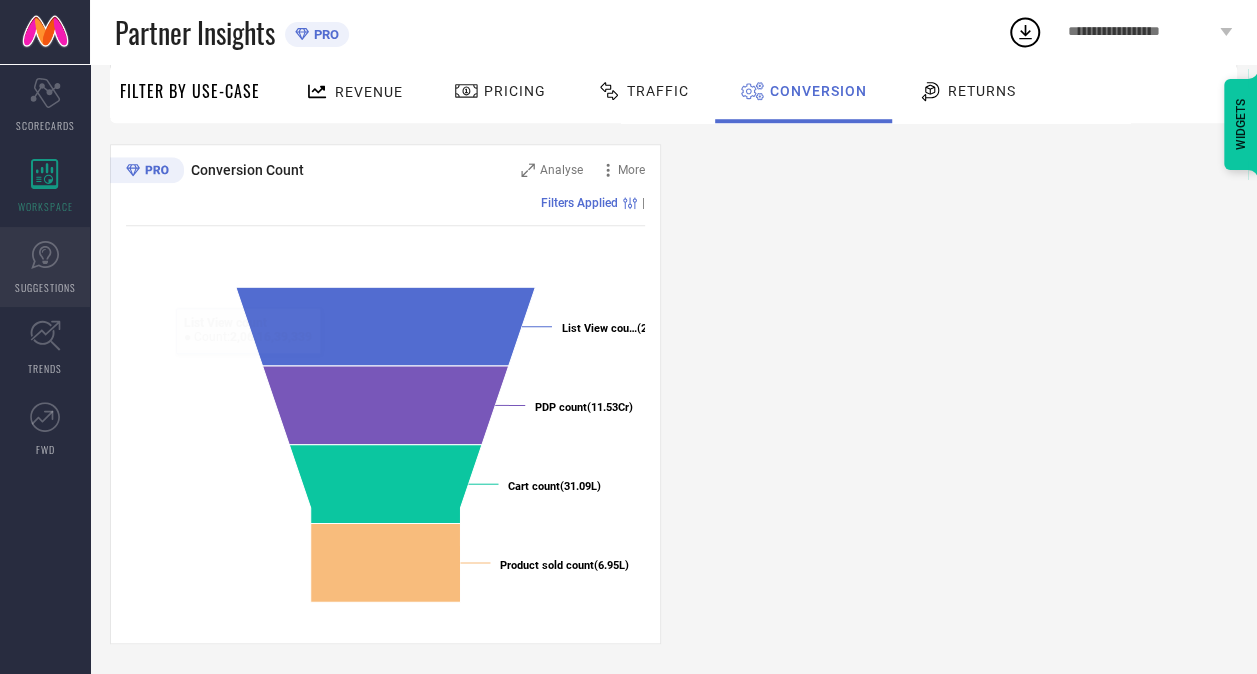
click at [49, 246] on icon at bounding box center [45, 255] width 30 height 30
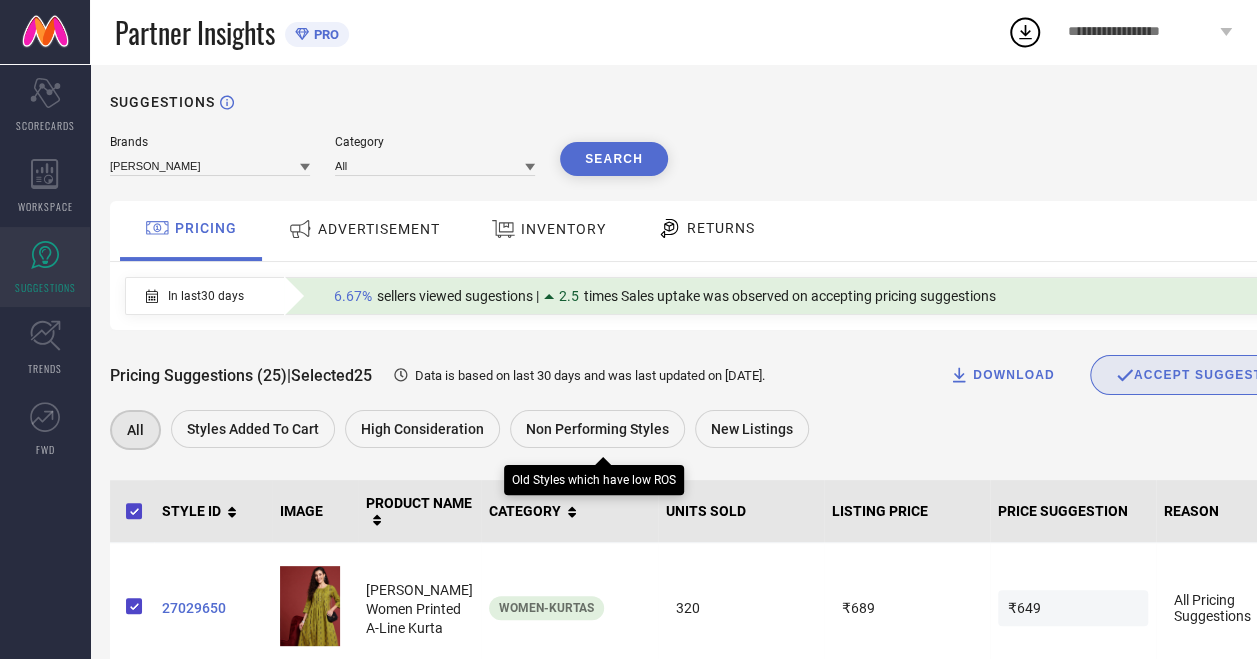
click at [551, 426] on span "Non Performing Styles" at bounding box center [597, 429] width 143 height 16
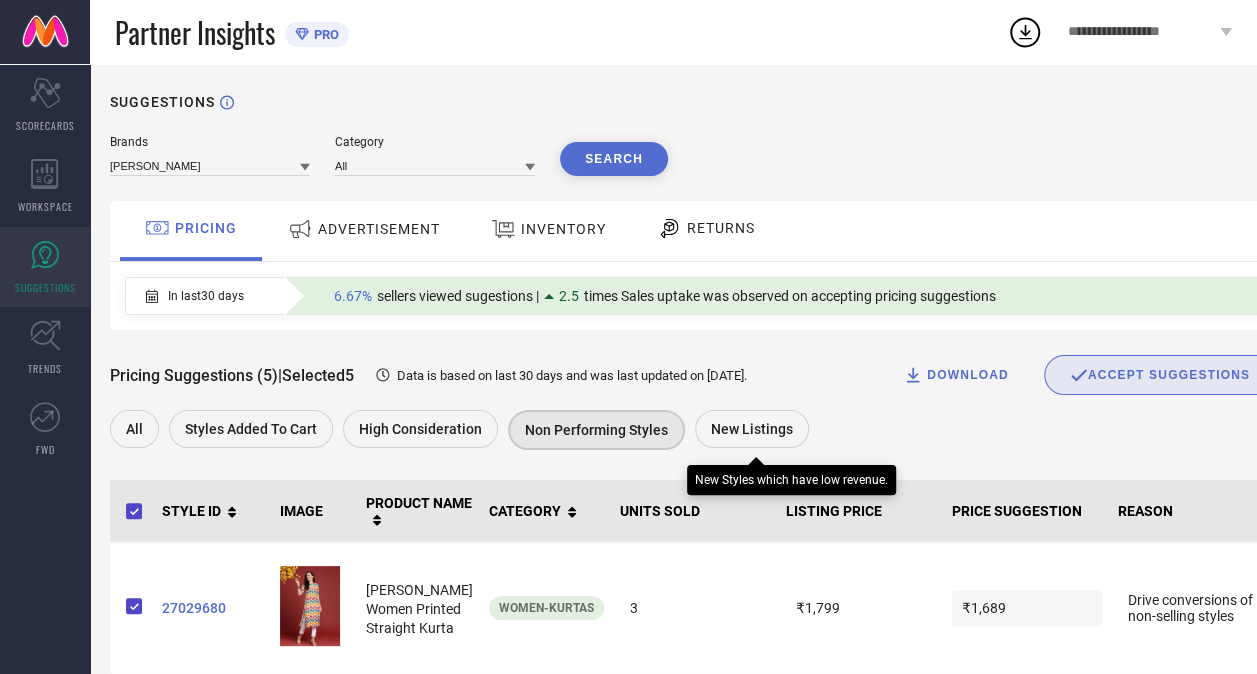
click at [743, 430] on span "New Listings" at bounding box center [752, 429] width 82 height 16
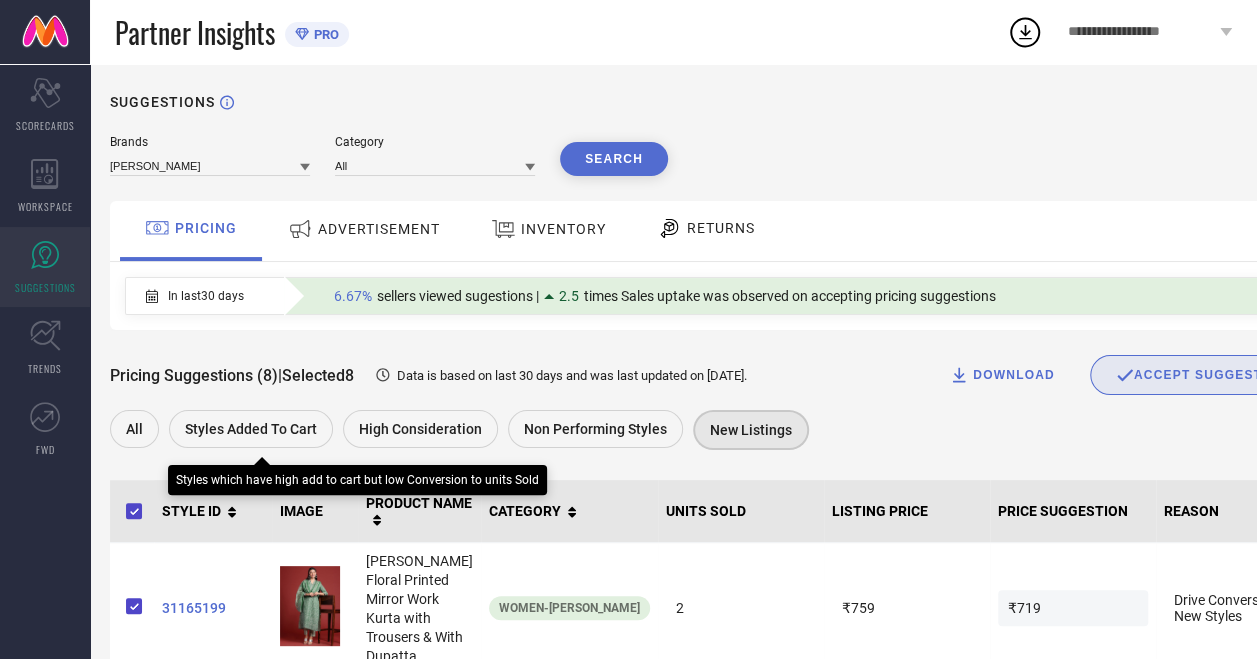
click at [238, 424] on span "Styles Added To Cart" at bounding box center [251, 429] width 132 height 16
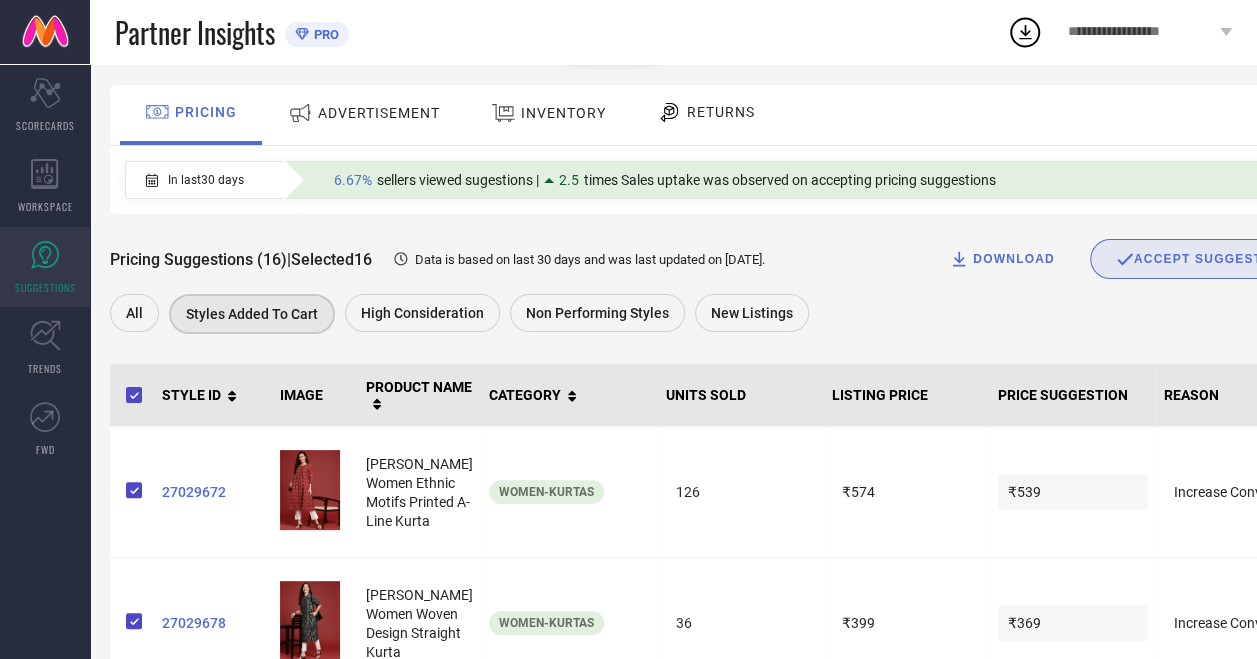
scroll to position [120, 0]
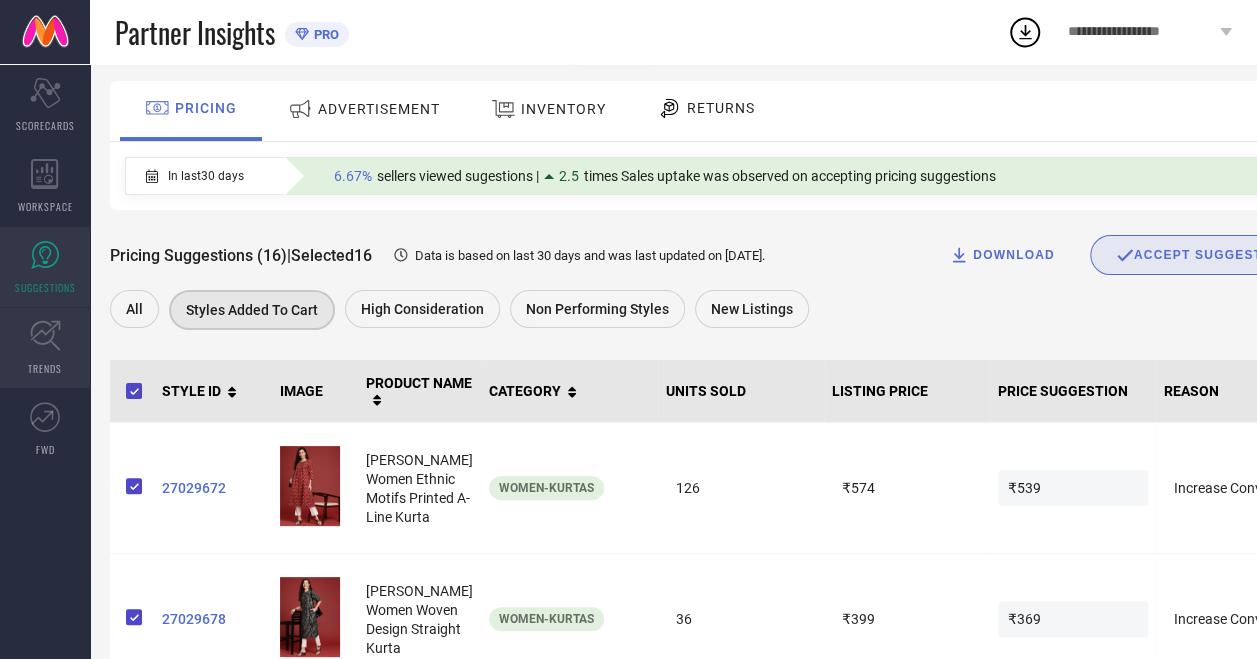
click at [46, 355] on link "TRENDS" at bounding box center [45, 348] width 90 height 80
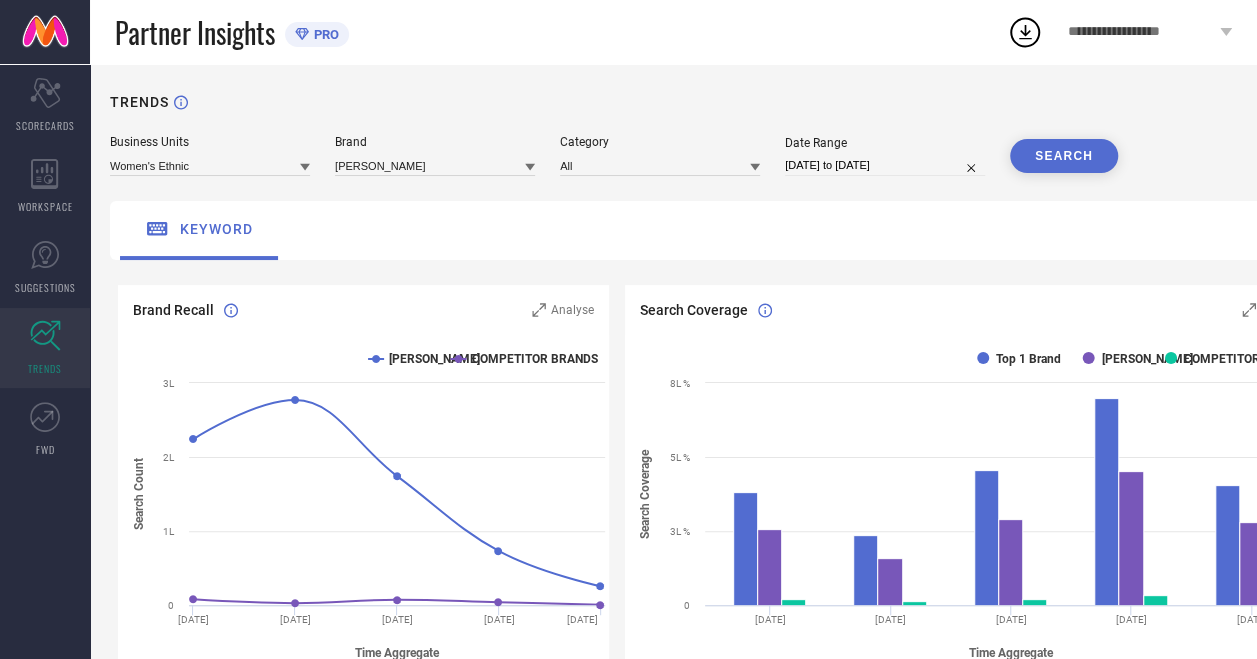
click at [788, 52] on div "Partner Insights PRO" at bounding box center [561, 32] width 892 height 64
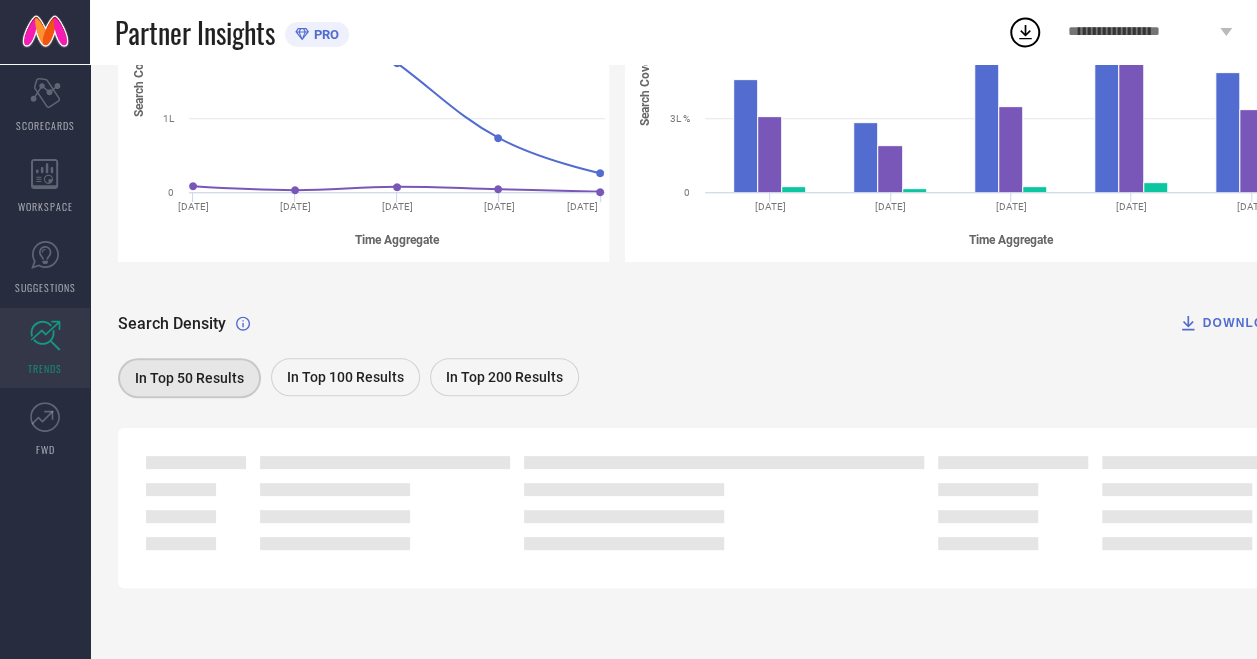
scroll to position [416, 0]
click at [372, 374] on span "In Top 100 Results" at bounding box center [345, 377] width 117 height 16
click at [507, 372] on span "In Top 200 Results" at bounding box center [504, 377] width 117 height 16
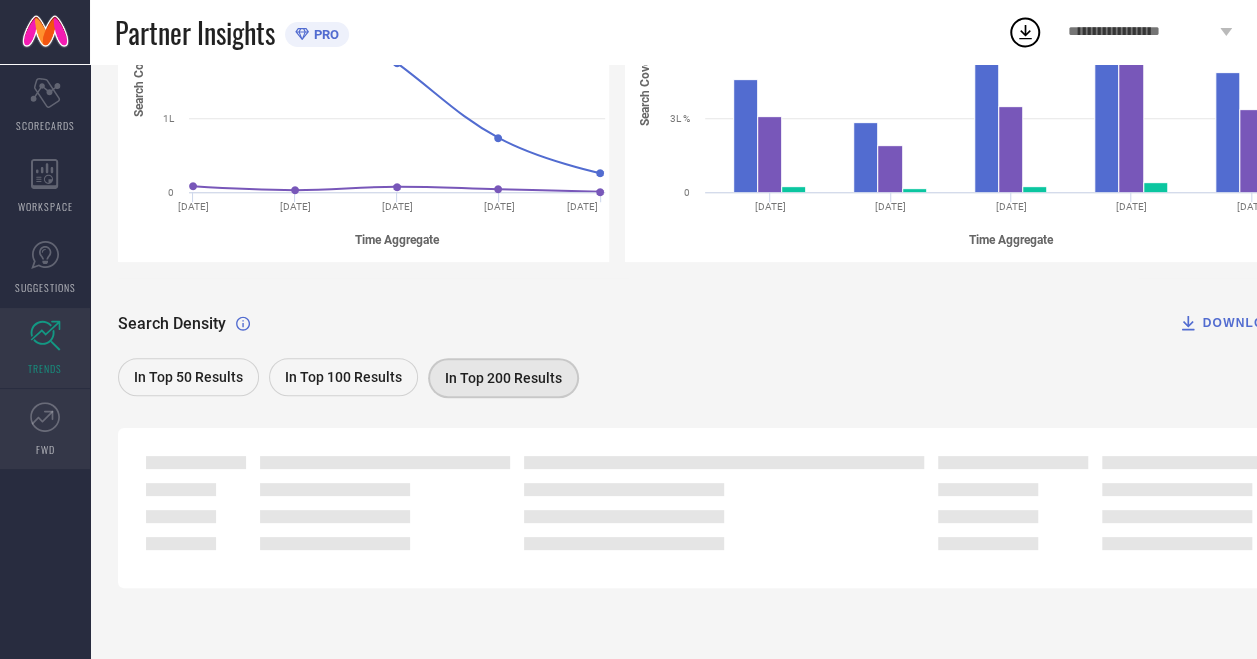
click at [48, 418] on icon at bounding box center [45, 417] width 30 height 30
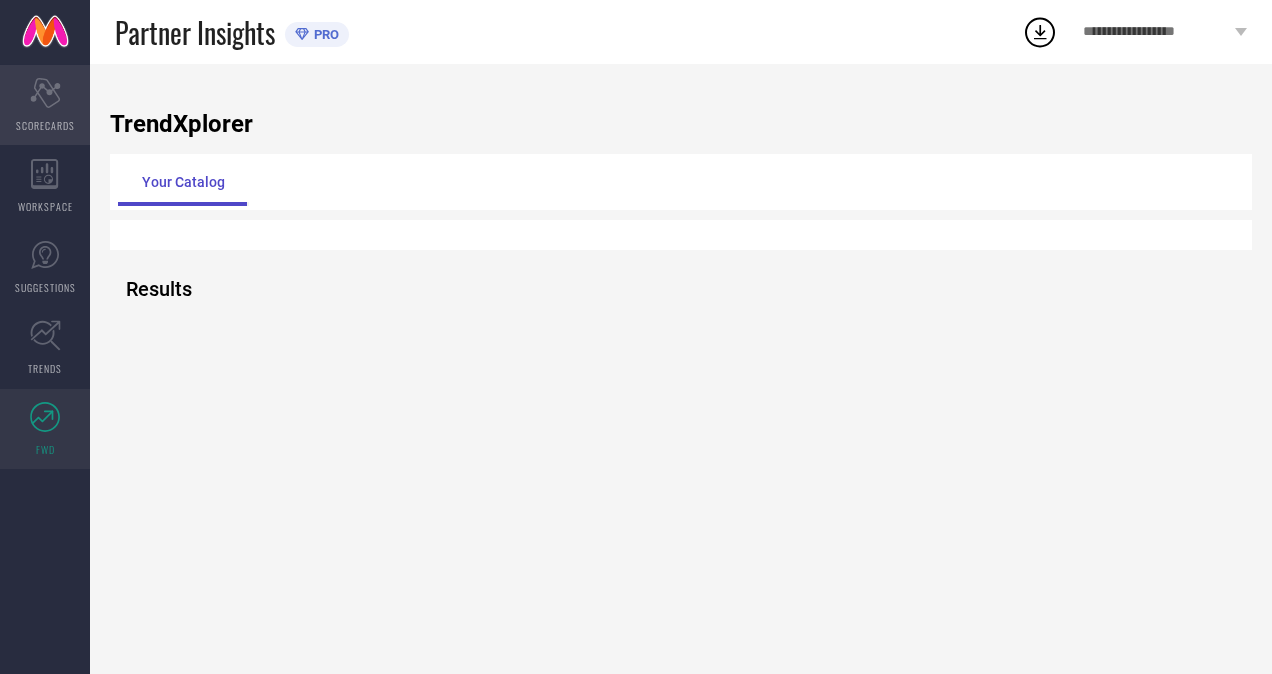
click at [47, 110] on div "Scorecard SCORECARDS" at bounding box center [45, 105] width 90 height 80
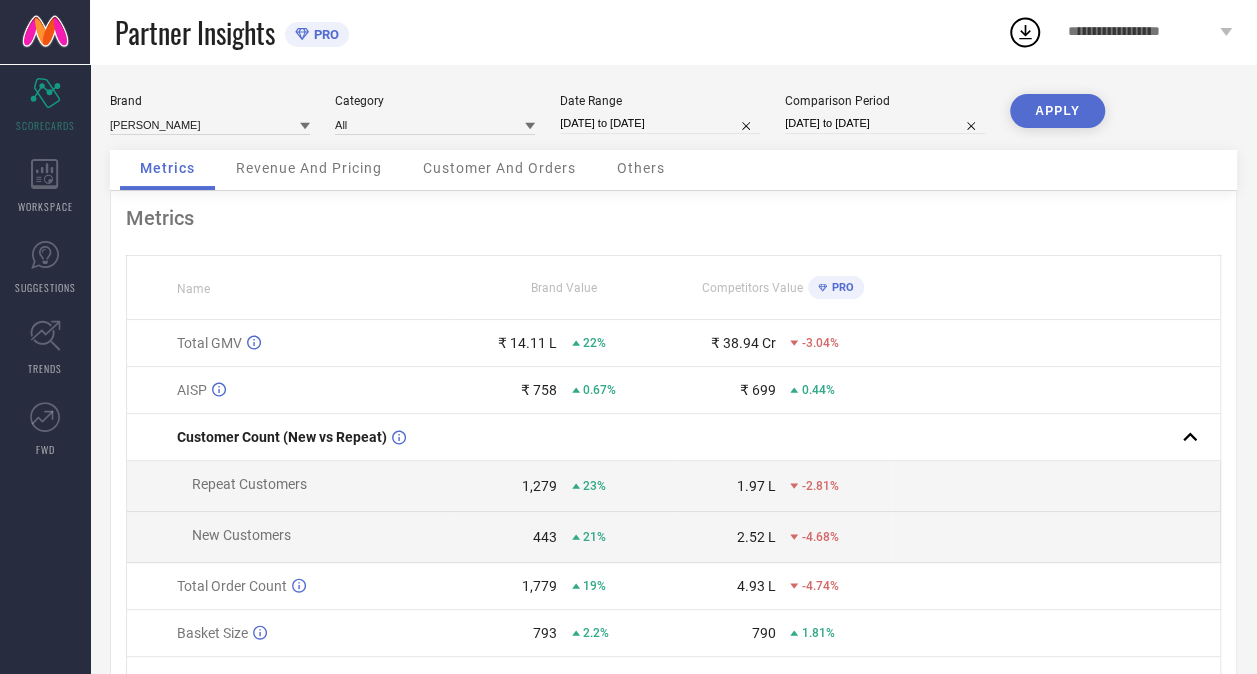
click at [296, 171] on span "Revenue And Pricing" at bounding box center [309, 168] width 146 height 16
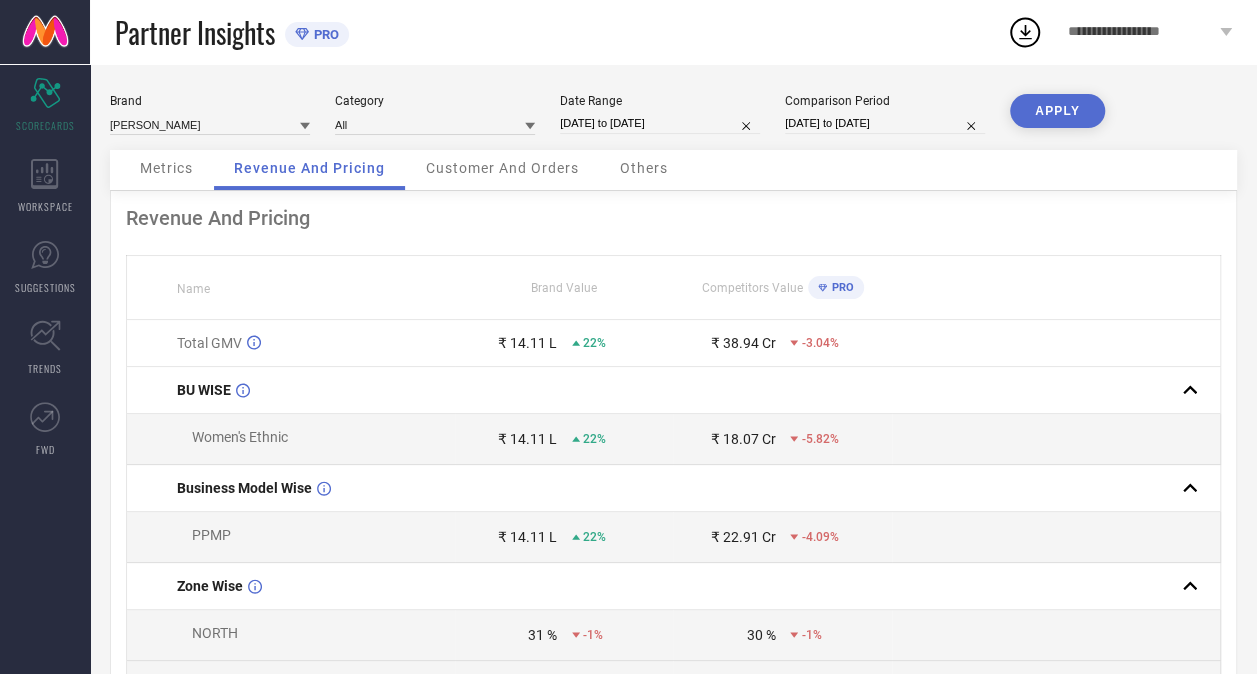
click at [495, 170] on span "Customer And Orders" at bounding box center [502, 168] width 153 height 16
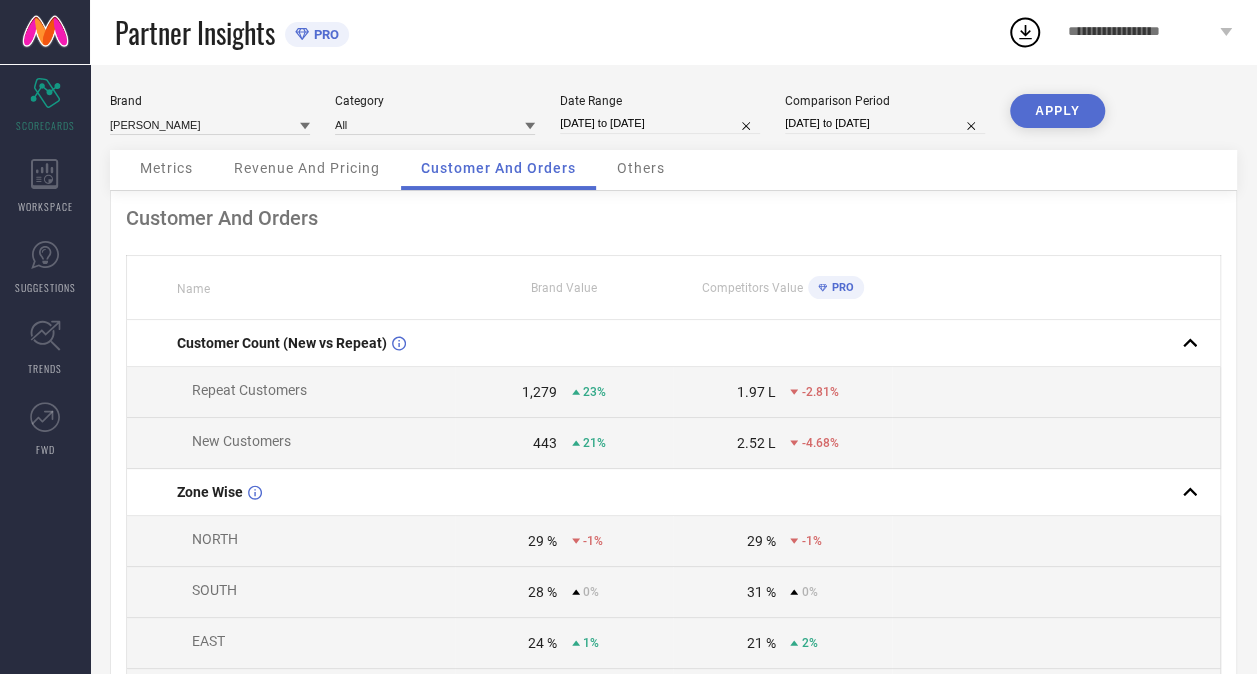
click at [643, 166] on span "Others" at bounding box center [641, 168] width 48 height 16
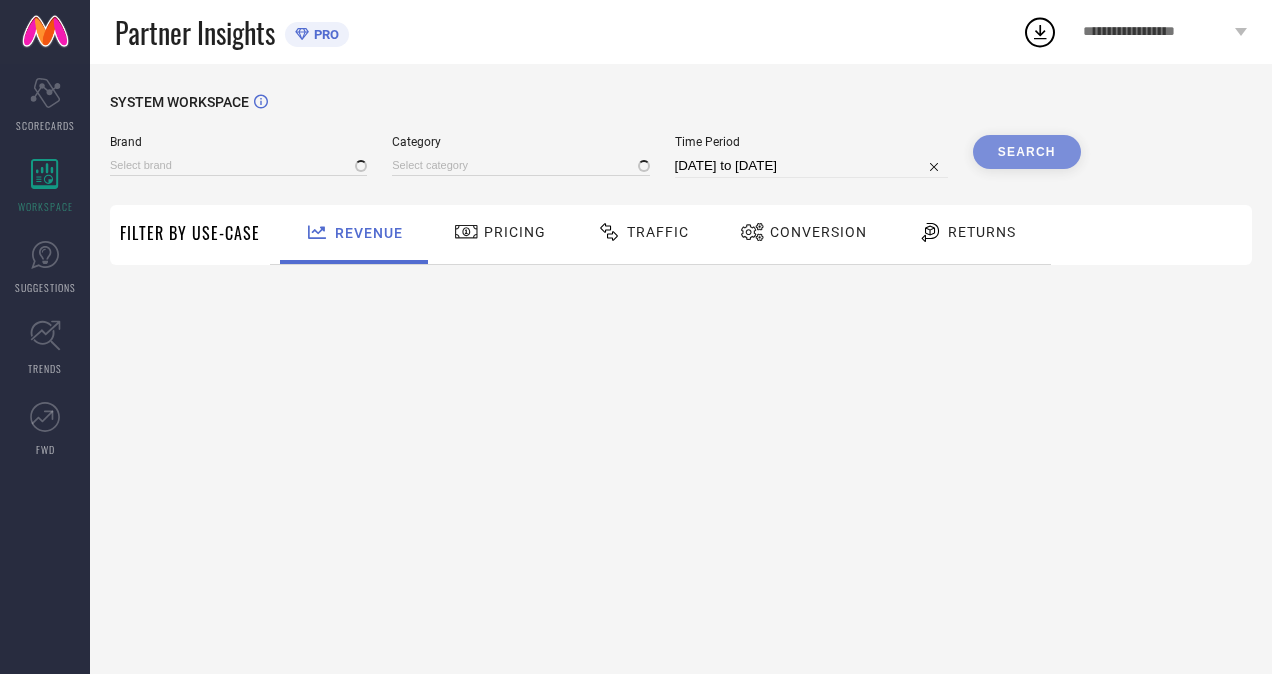
type input "[PERSON_NAME]"
type input "All"
